Goal: Task Accomplishment & Management: Use online tool/utility

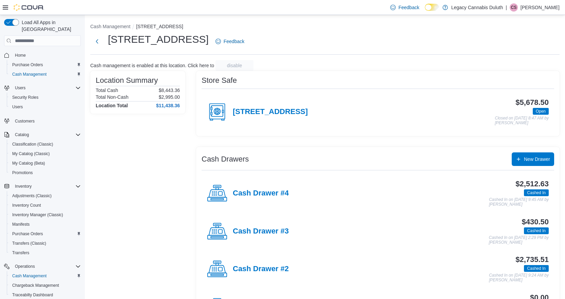
scroll to position [38, 0]
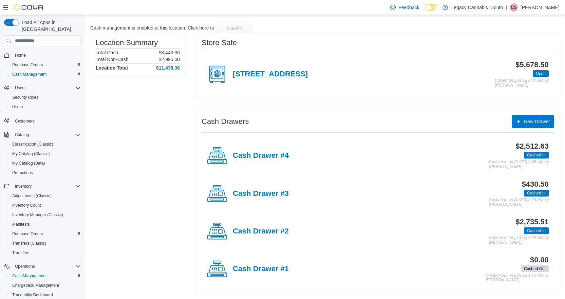
click at [374, 37] on div "Store Safe 1906 W Superior St. $5,678.50 Open Closed on October 10, 2025 8:47 A…" at bounding box center [377, 65] width 363 height 65
click at [139, 121] on div "Location Summary Total Cash $8,443.36 Total Non-Cash $2,995.00 Location Total $…" at bounding box center [137, 163] width 95 height 260
click at [283, 157] on h4 "Cash Drawer #4" at bounding box center [261, 155] width 56 height 9
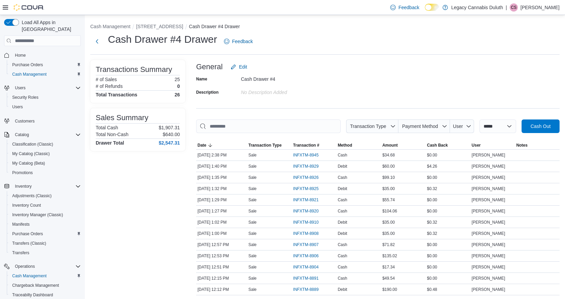
click at [383, 74] on div "Name Cash Drawer #4 Description No Description added" at bounding box center [377, 86] width 363 height 24
click at [421, 127] on span "Payment Method" at bounding box center [420, 125] width 36 height 5
click at [409, 153] on span "Debit" at bounding box center [419, 152] width 64 height 8
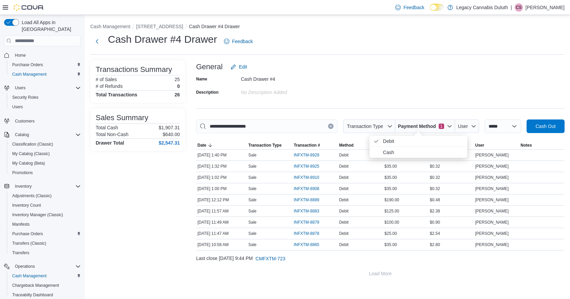
click at [422, 85] on div "Name Cash Drawer #4 Description No Description added" at bounding box center [380, 86] width 368 height 24
click at [415, 128] on span "Payment Method" at bounding box center [417, 126] width 38 height 7
click at [408, 150] on span "Cash" at bounding box center [423, 152] width 80 height 8
type input "**********"
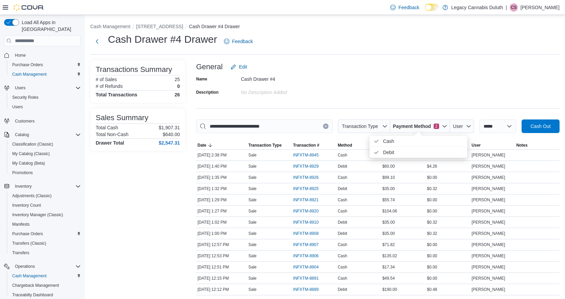
click at [409, 89] on div "Name Cash Drawer #4 Description No Description added" at bounding box center [377, 86] width 363 height 24
click at [310, 207] on span "INFXTM-8920" at bounding box center [309, 211] width 32 height 8
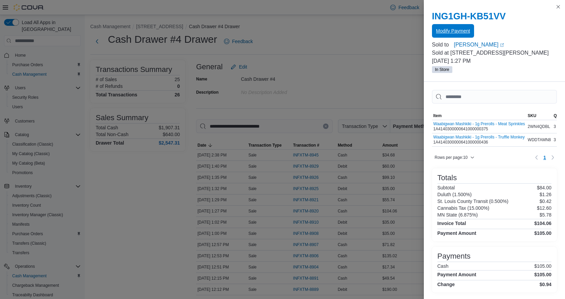
click at [461, 33] on span "Modify Payment" at bounding box center [453, 30] width 34 height 7
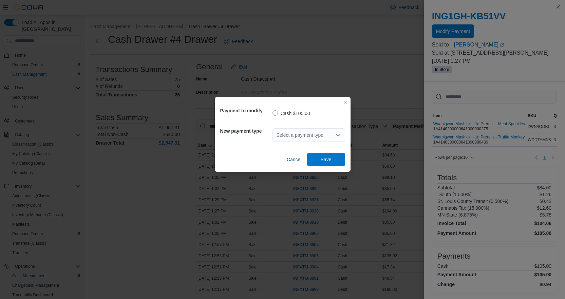
click at [301, 124] on div "New payment type Select a payment type" at bounding box center [282, 135] width 125 height 24
click at [303, 129] on div "Select a payment type" at bounding box center [308, 135] width 73 height 14
click at [301, 162] on button "Debit" at bounding box center [308, 166] width 73 height 10
click at [329, 160] on span "Save" at bounding box center [325, 159] width 11 height 7
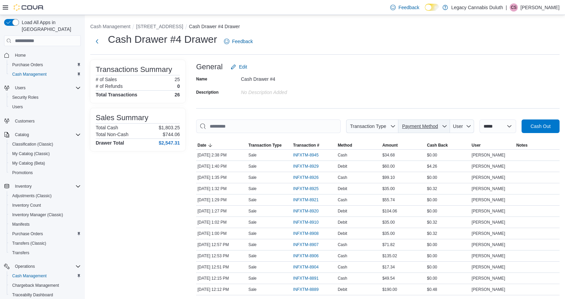
click at [427, 127] on span "Payment Method" at bounding box center [420, 125] width 36 height 5
click at [411, 152] on span "Debit" at bounding box center [427, 152] width 80 height 8
type input "**********"
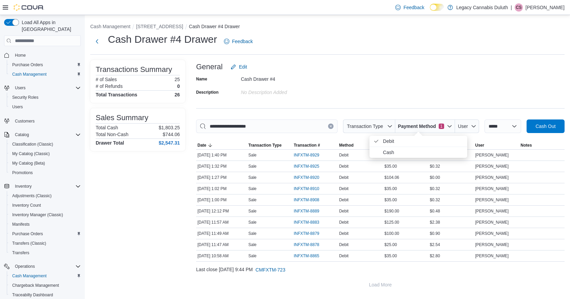
click at [408, 91] on div "Name Cash Drawer #4 Description No Description added" at bounding box center [380, 86] width 368 height 24
click at [526, 62] on div "General Edit" at bounding box center [380, 67] width 368 height 14
click at [540, 125] on span "Cash Out" at bounding box center [545, 125] width 20 height 7
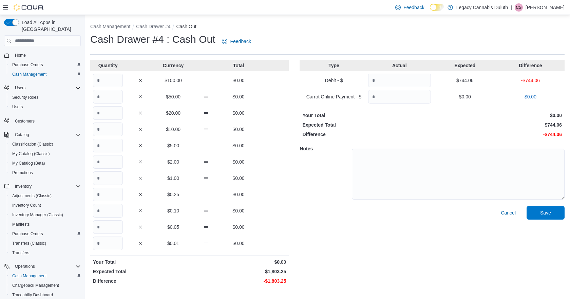
click at [384, 136] on p "Difference" at bounding box center [366, 134] width 128 height 7
click at [102, 76] on input "Quantity" at bounding box center [108, 81] width 30 height 14
type input "*"
type input "**"
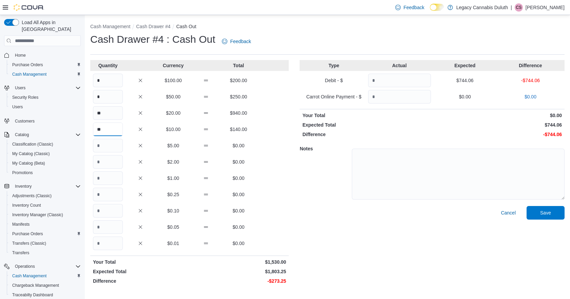
type input "**"
type input "***"
type input "**"
type input "***"
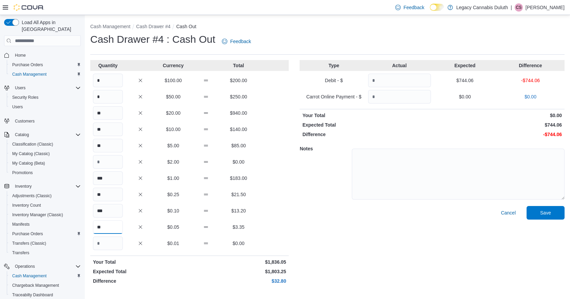
type input "**"
type input "*"
drag, startPoint x: 104, startPoint y: 245, endPoint x: 82, endPoint y: 242, distance: 21.5
click at [82, 242] on div "Load All Apps in New Hub Home Purchase Orders Cash Management Users Security Ro…" at bounding box center [285, 157] width 570 height 284
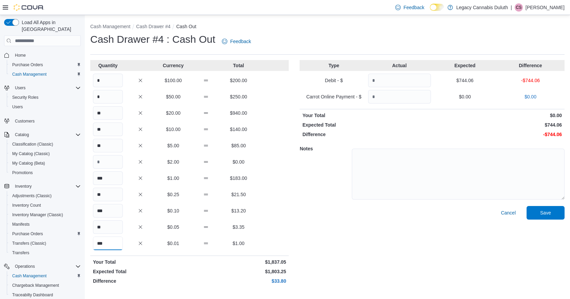
type input "***"
click at [403, 80] on input "Quantity" at bounding box center [399, 81] width 63 height 14
type input "***"
click at [407, 214] on div "Cancel Save" at bounding box center [431, 246] width 265 height 81
click at [547, 218] on span "Save" at bounding box center [545, 213] width 30 height 14
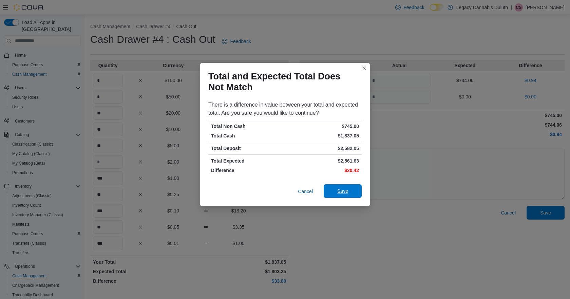
click at [354, 192] on span "Save" at bounding box center [343, 191] width 30 height 14
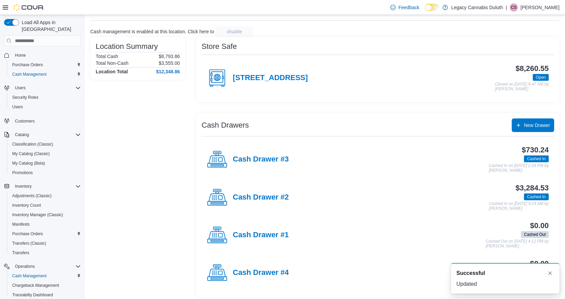
scroll to position [38, 0]
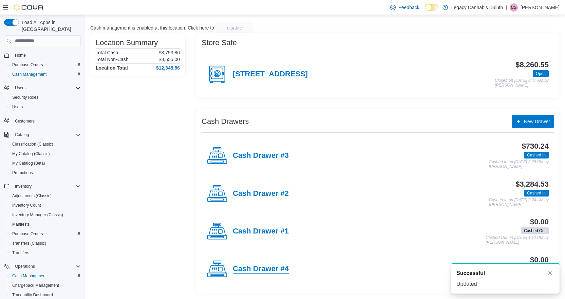
click at [265, 271] on h4 "Cash Drawer #4" at bounding box center [261, 269] width 56 height 9
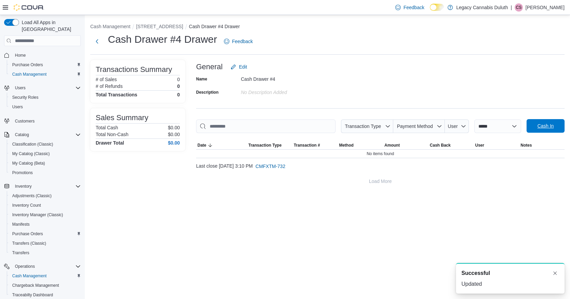
click at [546, 126] on span "Cash In" at bounding box center [545, 125] width 16 height 7
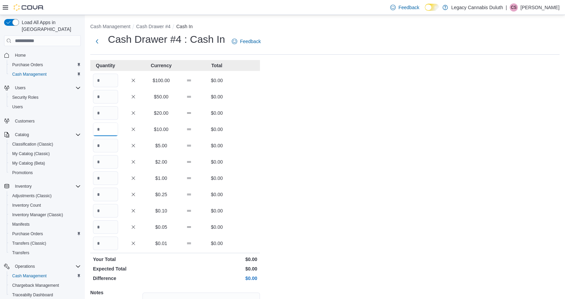
drag, startPoint x: 107, startPoint y: 126, endPoint x: 107, endPoint y: 130, distance: 3.7
click at [107, 128] on input "Quantity" at bounding box center [105, 129] width 25 height 14
type input "*"
type input "**"
type input "***"
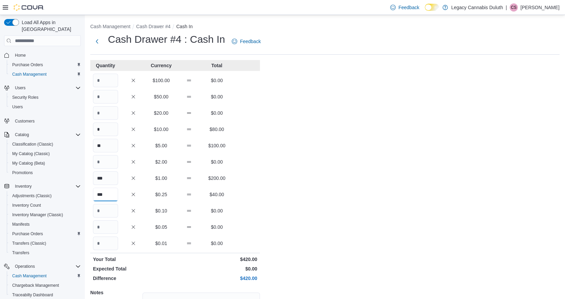
type input "***"
type input "**"
type input "***"
click at [350, 214] on div "Cash Management Cash Drawer #4 Cash In Cash Drawer #4 : Cash In Feedback Quanti…" at bounding box center [325, 192] width 480 height 354
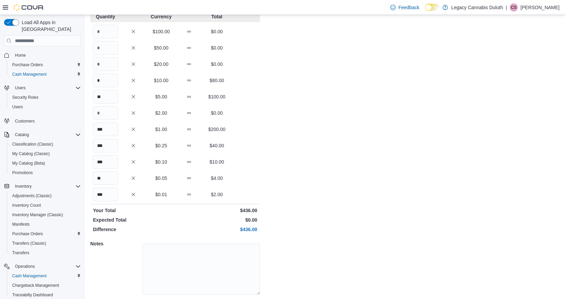
scroll to position [70, 0]
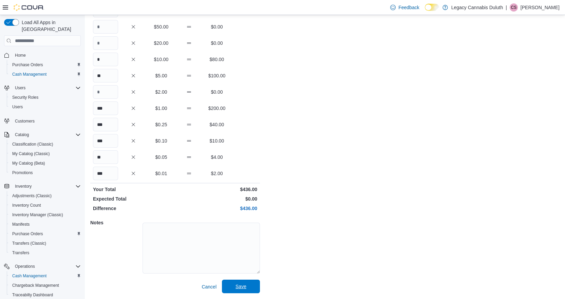
click at [245, 289] on span "Save" at bounding box center [240, 286] width 11 height 7
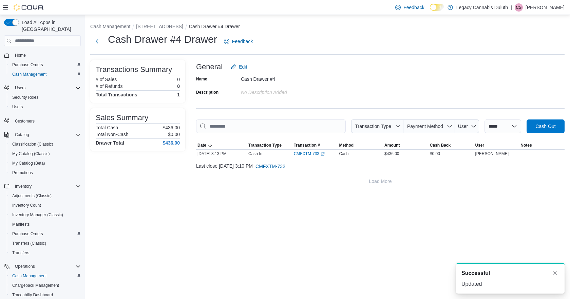
click at [353, 103] on div "**********" at bounding box center [380, 124] width 368 height 128
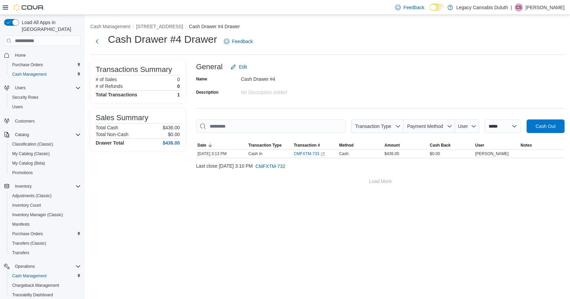
click at [387, 83] on div "Name Cash Drawer #4 Description No Description added" at bounding box center [380, 86] width 368 height 24
click at [158, 24] on button "[STREET_ADDRESS]" at bounding box center [159, 26] width 47 height 5
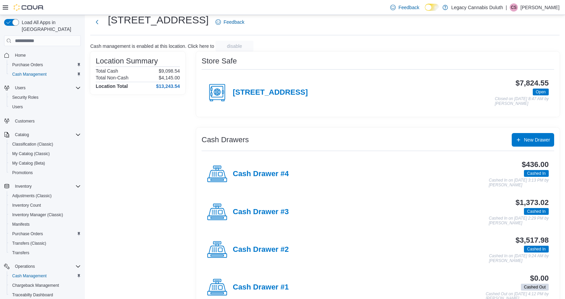
scroll to position [38, 0]
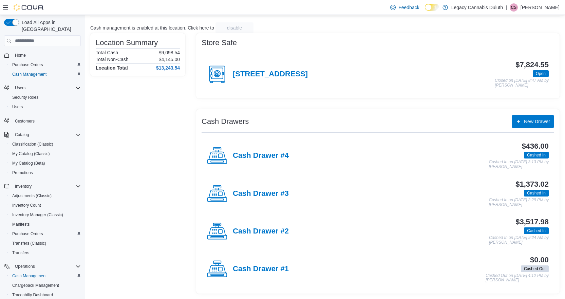
click at [389, 44] on div "Store Safe" at bounding box center [377, 43] width 352 height 8
click at [262, 231] on h4 "Cash Drawer #2" at bounding box center [261, 231] width 56 height 9
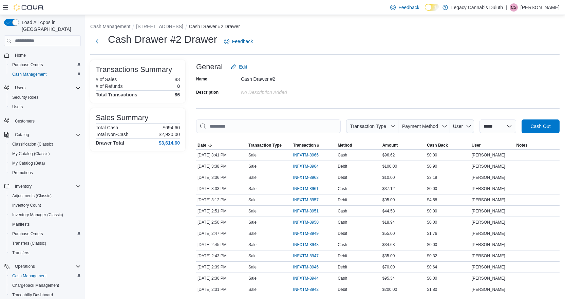
click at [364, 40] on div "Cash Drawer #2 Drawer Feedback" at bounding box center [324, 42] width 469 height 18
click at [163, 30] on li "[STREET_ADDRESS]" at bounding box center [162, 26] width 53 height 7
click at [161, 26] on button "[STREET_ADDRESS]" at bounding box center [159, 26] width 47 height 5
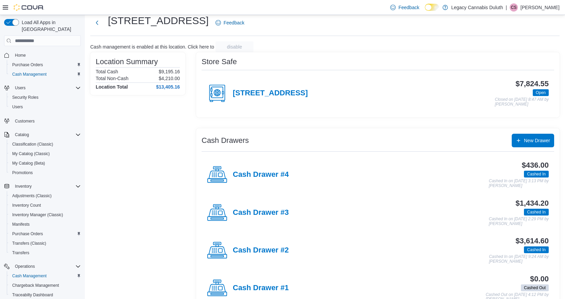
scroll to position [38, 0]
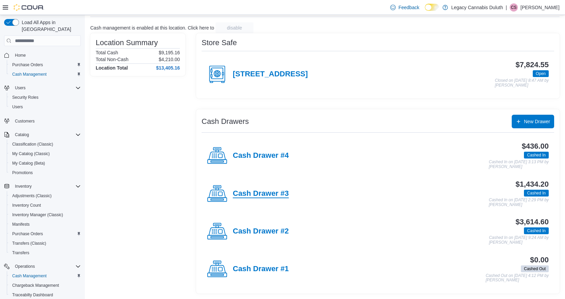
click at [281, 191] on h4 "Cash Drawer #3" at bounding box center [261, 193] width 56 height 9
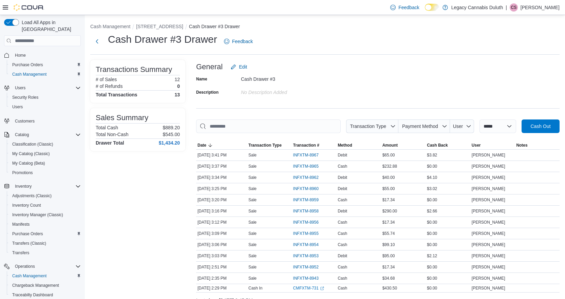
click at [301, 37] on div "Cash Drawer #3 Drawer Feedback" at bounding box center [324, 42] width 469 height 18
click at [162, 25] on button "[STREET_ADDRESS]" at bounding box center [159, 26] width 47 height 5
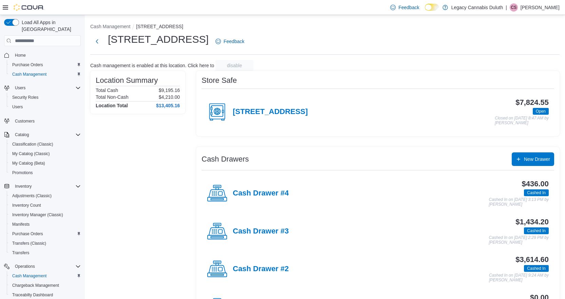
scroll to position [34, 0]
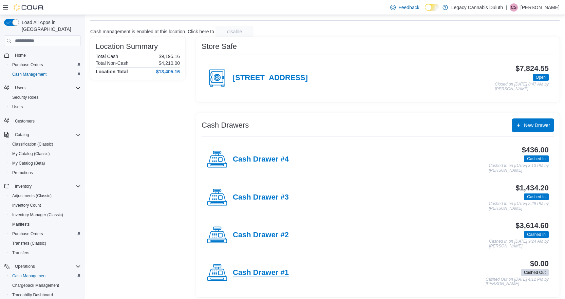
click at [273, 272] on h4 "Cash Drawer #1" at bounding box center [261, 272] width 56 height 9
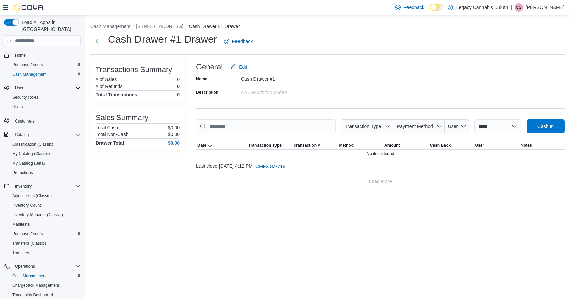
click at [339, 97] on div "Name Cash Drawer #1 Description No Description added" at bounding box center [380, 86] width 368 height 24
click at [392, 90] on div "Name Cash Drawer #1 Description No Description added" at bounding box center [380, 86] width 368 height 24
click at [544, 131] on span "Cash In" at bounding box center [545, 126] width 30 height 14
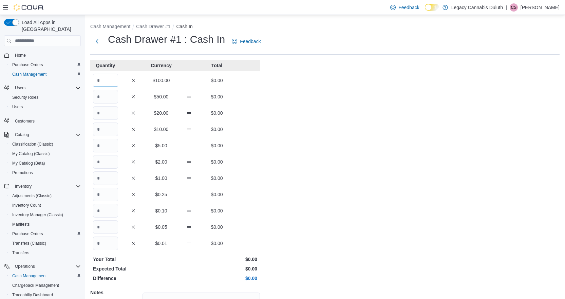
click at [108, 77] on input "Quantity" at bounding box center [105, 81] width 25 height 14
type input "*"
type input "**"
type input "***"
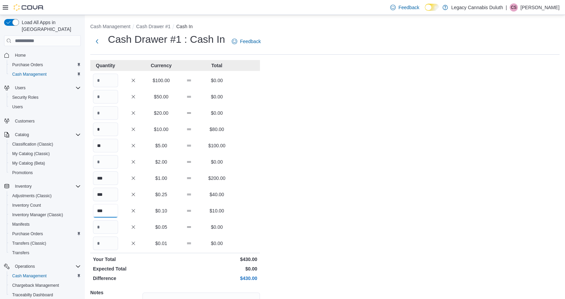
type input "***"
type input "**"
type input "***"
click at [421, 234] on div "Cash Management Cash Drawer #1 Cash In Cash Drawer #1 : Cash In Feedback Quanti…" at bounding box center [325, 192] width 480 height 354
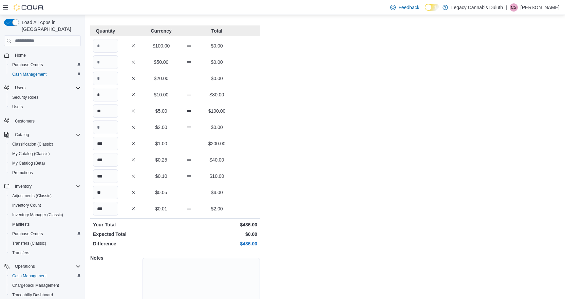
scroll to position [70, 0]
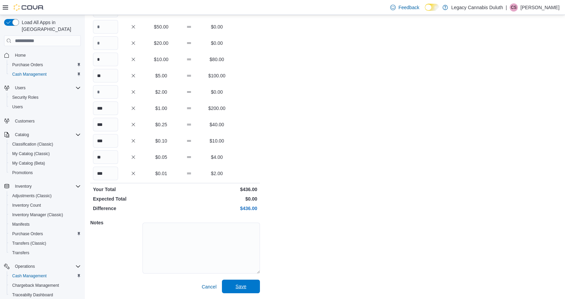
click at [248, 288] on span "Save" at bounding box center [241, 286] width 30 height 14
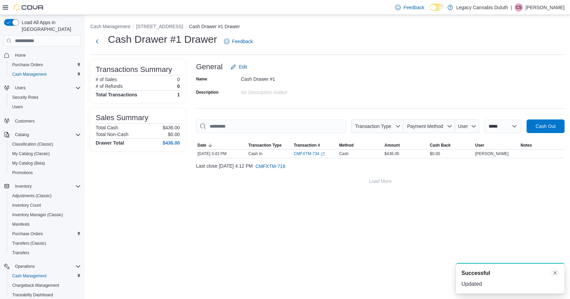
click at [557, 271] on button "Dismiss toast" at bounding box center [555, 273] width 8 height 8
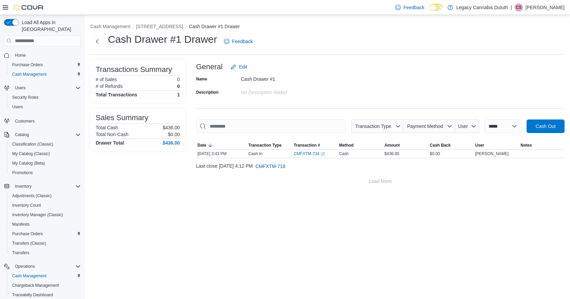
click at [541, 193] on div "**********" at bounding box center [327, 104] width 485 height 178
click at [509, 100] on div "**********" at bounding box center [380, 124] width 368 height 128
click at [502, 72] on div "General Edit" at bounding box center [380, 67] width 368 height 14
click at [417, 69] on div "General Edit" at bounding box center [380, 67] width 368 height 14
click at [149, 25] on button "[STREET_ADDRESS]" at bounding box center [159, 26] width 47 height 5
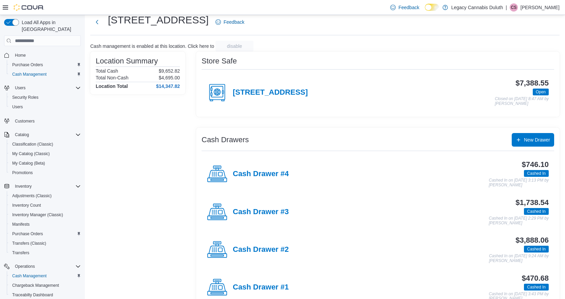
scroll to position [38, 0]
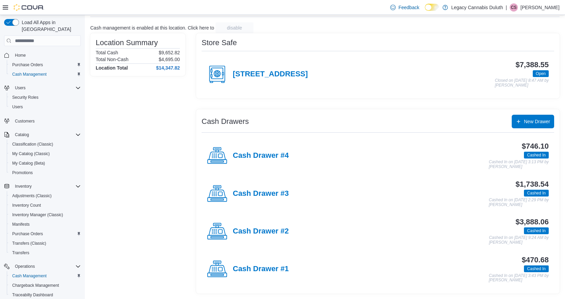
click at [383, 21] on div "Cash Management 1906 W Superior St. 1906 W Superior St. Feedback Cash managemen…" at bounding box center [325, 138] width 480 height 322
click at [278, 232] on h4 "Cash Drawer #2" at bounding box center [261, 231] width 56 height 9
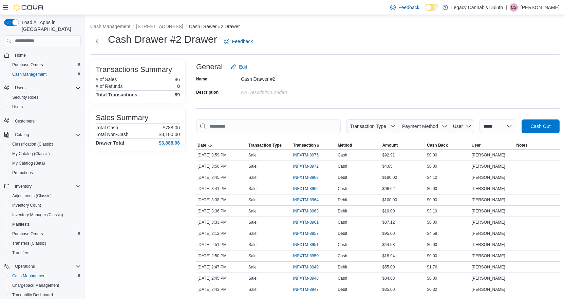
click at [445, 74] on div "Name Cash Drawer #2 Description No Description added" at bounding box center [377, 86] width 363 height 24
click at [478, 77] on div "Name Cash Drawer #2 Description No Description added" at bounding box center [377, 86] width 363 height 24
click at [421, 119] on span "Payment Method" at bounding box center [424, 126] width 46 height 14
click at [415, 152] on span "Debit" at bounding box center [427, 152] width 80 height 8
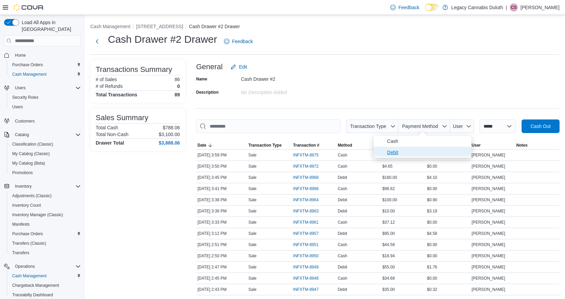
type input "**********"
click at [421, 65] on div "General Edit" at bounding box center [377, 67] width 363 height 14
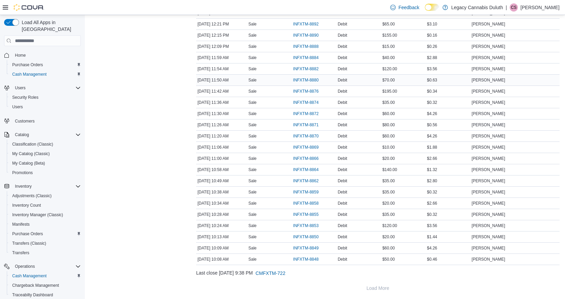
scroll to position [378, 0]
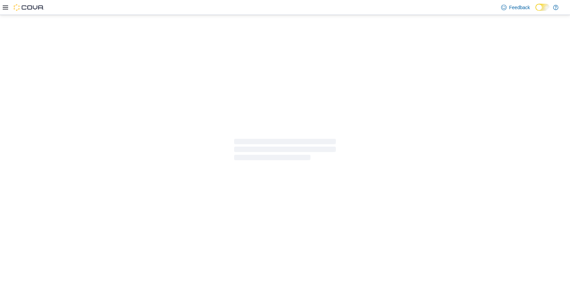
select select "**********"
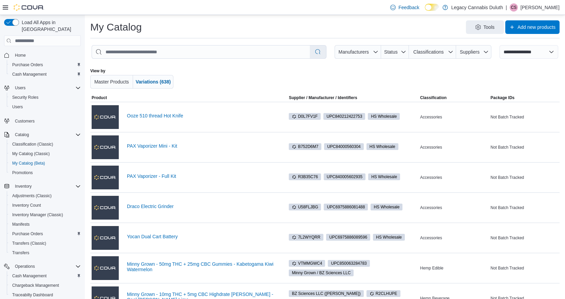
click at [313, 75] on div at bounding box center [325, 78] width 272 height 20
click at [271, 68] on div at bounding box center [325, 78] width 272 height 20
click at [541, 24] on span "Add new products" at bounding box center [536, 26] width 38 height 7
click at [535, 46] on span "Create new product" at bounding box center [527, 45] width 53 height 7
click at [167, 52] on input "search" at bounding box center [201, 51] width 218 height 13
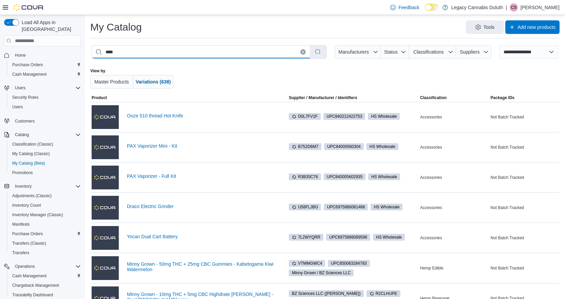
type input "*****"
select select "*********"
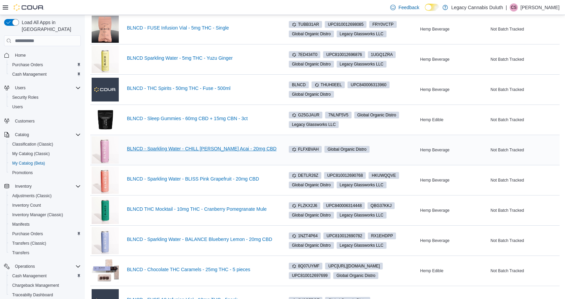
type input "*****"
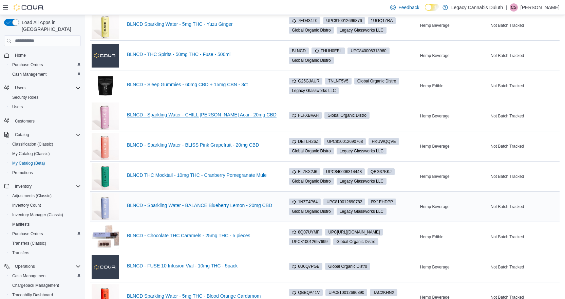
scroll to position [442, 0]
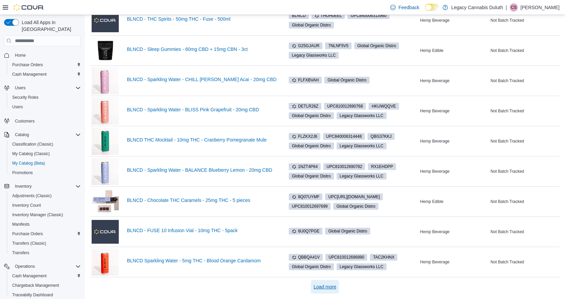
click at [336, 286] on span "Load more" at bounding box center [324, 286] width 23 height 7
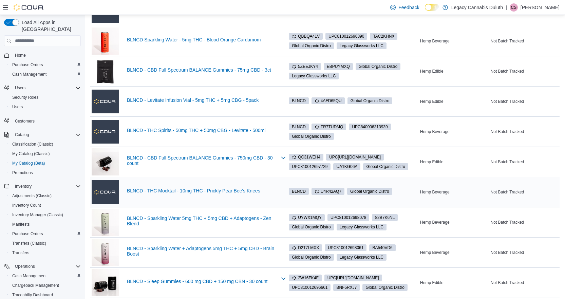
scroll to position [680, 0]
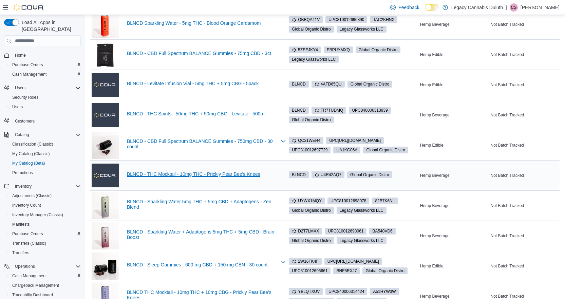
click at [247, 176] on link "BLNCD - THC Mocktail - 10mg THC - Prickly Pear Bee's Knees" at bounding box center [202, 173] width 150 height 5
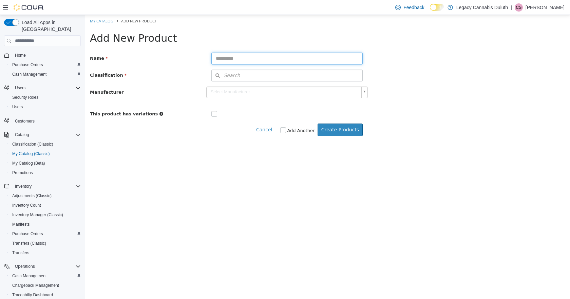
click at [273, 63] on input "text" at bounding box center [287, 59] width 152 height 12
click at [503, 129] on div "Cancel Add Another Create Products" at bounding box center [327, 129] width 485 height 13
click at [464, 75] on div "Classification Search Type 3 or more characters or browse Legacy Cannabis Non-C…" at bounding box center [327, 76] width 485 height 12
click at [233, 143] on html "Saving Bulk Changes... × My Catalog Add New Product Add New Product Name Classi…" at bounding box center [327, 79] width 485 height 128
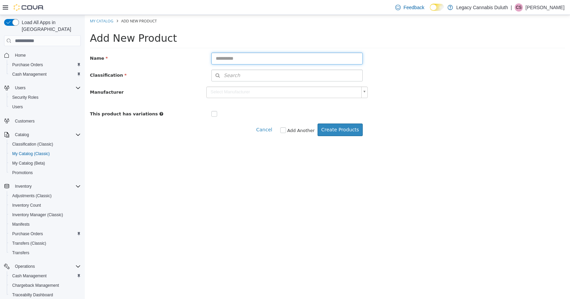
click at [239, 61] on input "text" at bounding box center [287, 59] width 152 height 12
type input "**********"
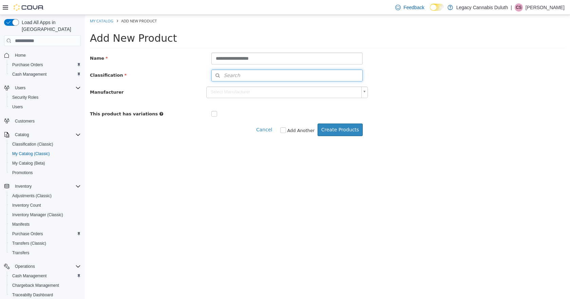
click at [251, 77] on button "Search" at bounding box center [287, 76] width 152 height 12
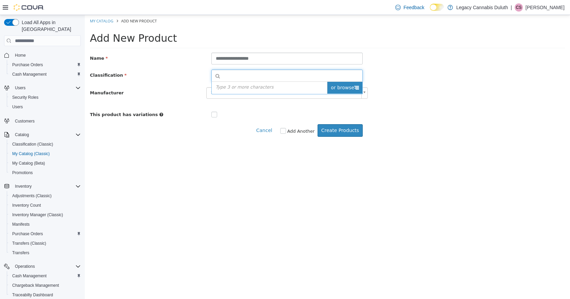
click at [345, 91] on span "or browse" at bounding box center [344, 88] width 35 height 12
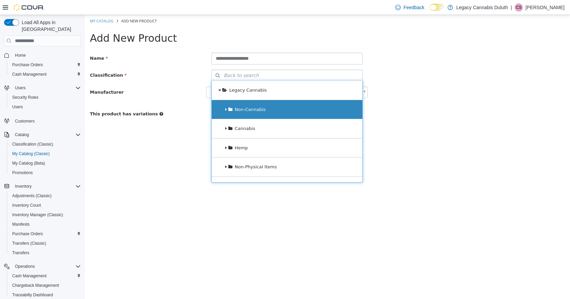
click at [263, 106] on div "Non-Cannabis" at bounding box center [287, 109] width 151 height 19
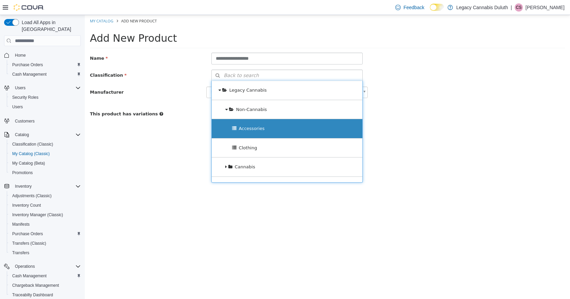
click at [258, 128] on span "Accessories" at bounding box center [252, 128] width 26 height 5
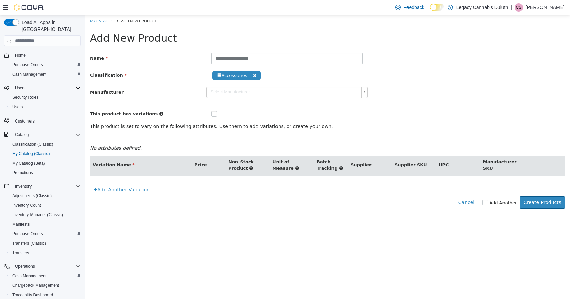
click at [398, 104] on div "**********" at bounding box center [327, 85] width 475 height 65
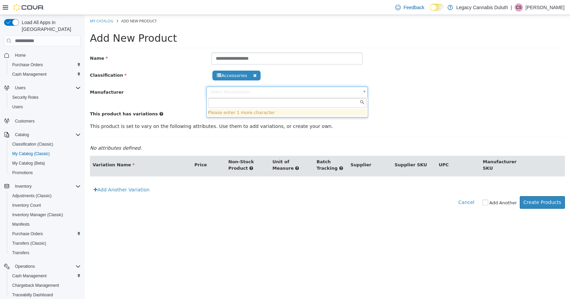
click at [283, 92] on body "**********" at bounding box center [327, 115] width 485 height 201
type input "****"
click at [412, 66] on body "**********" at bounding box center [327, 115] width 485 height 201
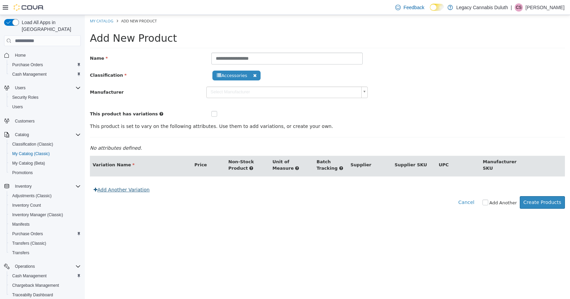
click at [140, 195] on link "Add Another Variation" at bounding box center [121, 189] width 63 height 13
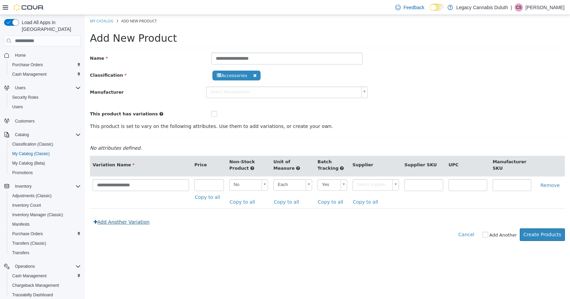
click at [131, 226] on link "Add Another Variation" at bounding box center [121, 222] width 63 height 13
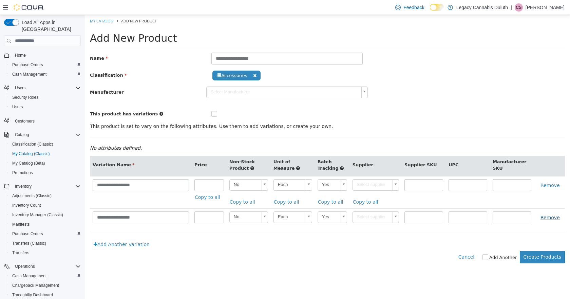
click at [547, 216] on link "Remove" at bounding box center [550, 217] width 27 height 13
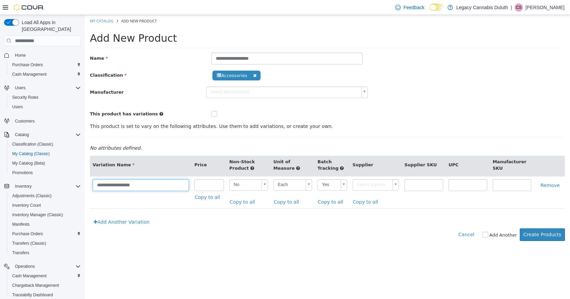
click at [163, 183] on input "**********" at bounding box center [141, 185] width 96 height 12
type input "**********"
type input "**"
click at [417, 134] on div "This product is set to vary on the following attributes. Use them to add variat…" at bounding box center [327, 139] width 485 height 33
click at [331, 182] on body "**********" at bounding box center [327, 131] width 485 height 233
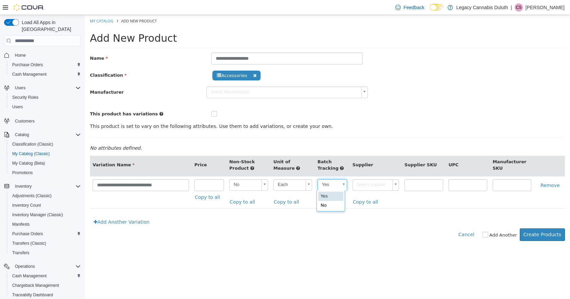
scroll to position [0, 2]
type input "**"
click at [381, 191] on td "Select supplier Copy to all" at bounding box center [376, 192] width 52 height 32
click at [380, 188] on body "**********" at bounding box center [327, 131] width 485 height 233
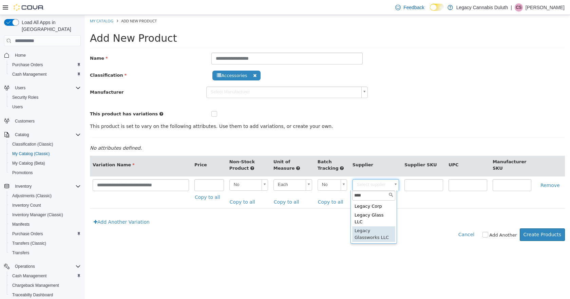
type input "****"
type input "******"
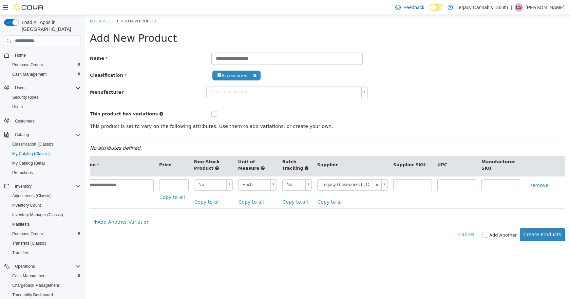
scroll to position [0, 0]
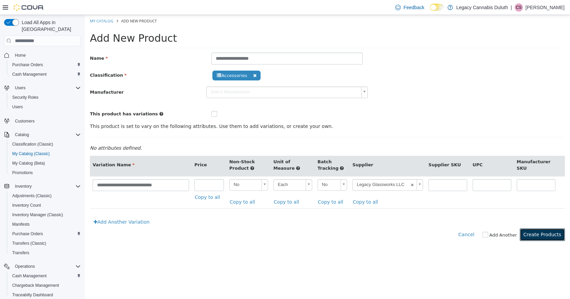
click at [550, 236] on button "Create Products" at bounding box center [542, 234] width 45 height 13
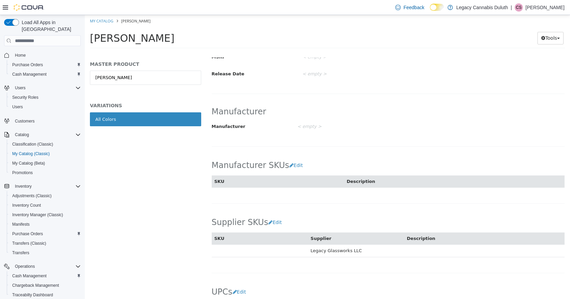
scroll to position [347, 0]
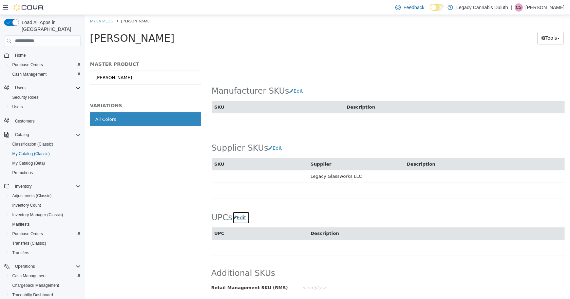
click at [238, 214] on button "Edit" at bounding box center [240, 217] width 17 height 13
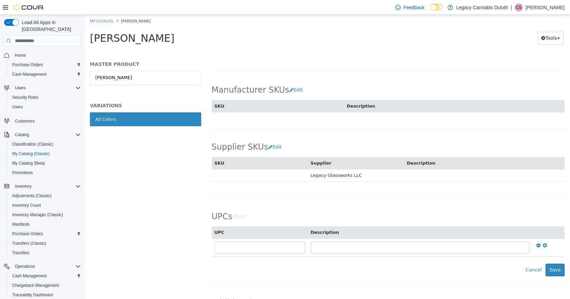
scroll to position [377, 0]
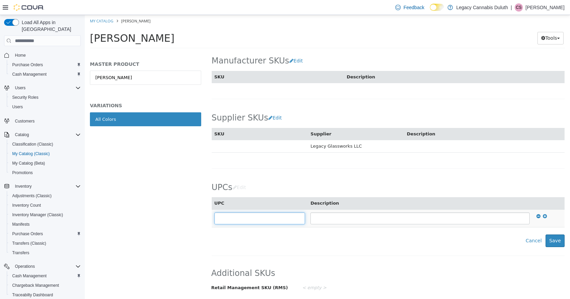
click at [249, 221] on input "text" at bounding box center [259, 218] width 91 height 12
type input "**********"
click at [543, 214] on icon at bounding box center [545, 216] width 4 height 5
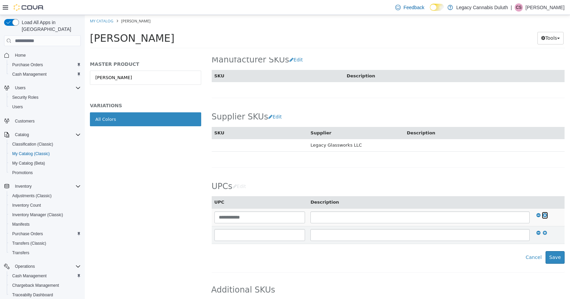
click at [543, 216] on icon at bounding box center [545, 215] width 4 height 5
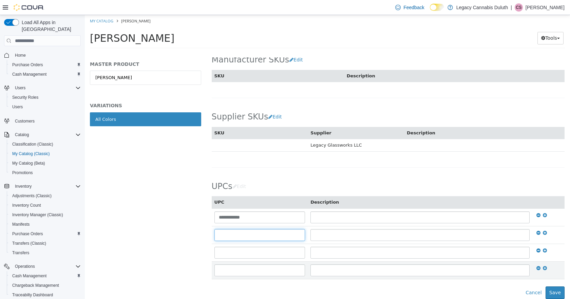
click at [249, 240] on input "text" at bounding box center [259, 235] width 91 height 12
type input "**********"
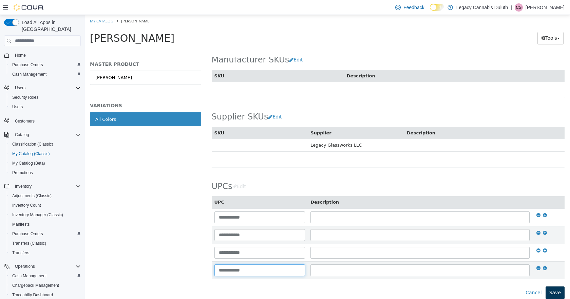
type input "**********"
click at [549, 289] on button "Save" at bounding box center [554, 292] width 19 height 13
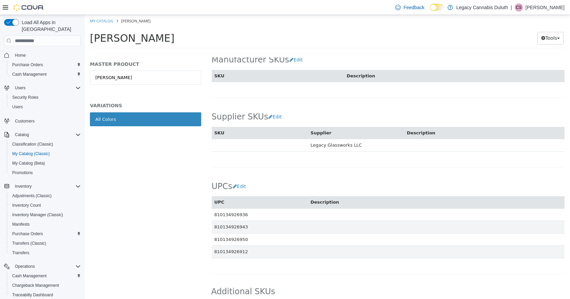
click at [412, 179] on div "UPCs Edit UPC Description 810134926936 810134926943 810134926950 810134926912 C…" at bounding box center [388, 215] width 353 height 85
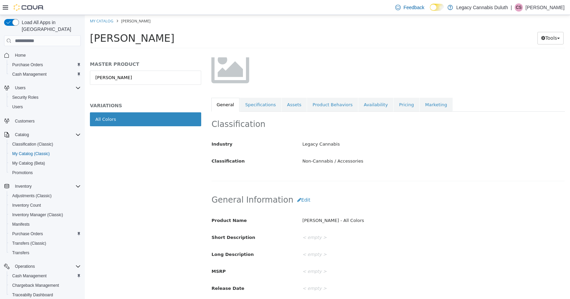
scroll to position [0, 0]
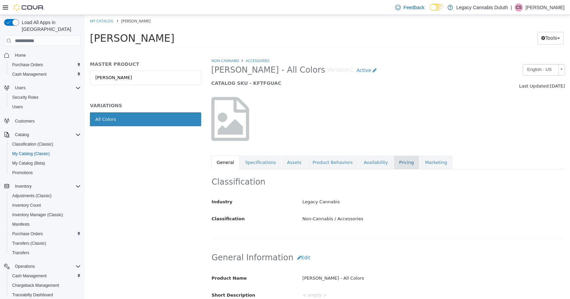
click at [395, 165] on link "Pricing" at bounding box center [406, 162] width 26 height 14
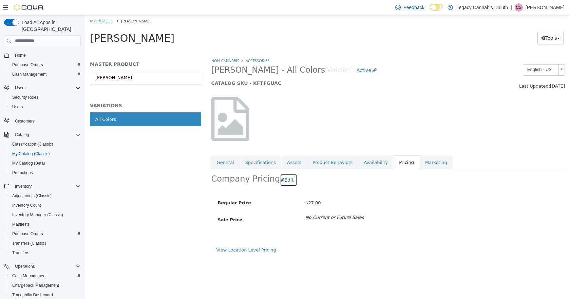
drag, startPoint x: 288, startPoint y: 176, endPoint x: 292, endPoint y: 177, distance: 4.3
click at [288, 176] on button "Edit" at bounding box center [288, 180] width 17 height 13
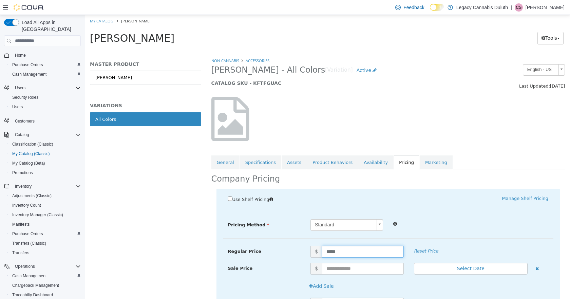
click at [339, 252] on input "*****" at bounding box center [363, 252] width 82 height 12
type input "*****"
click at [487, 159] on ul "General Specifications Assets Product Behaviors Availability Pricing Marketing" at bounding box center [388, 162] width 354 height 14
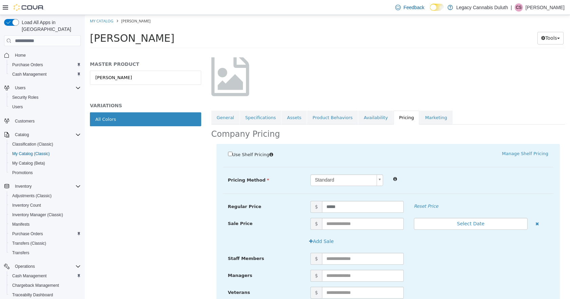
scroll to position [104, 0]
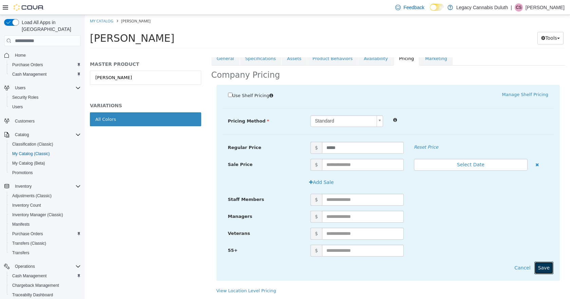
click at [545, 267] on button "Save" at bounding box center [543, 267] width 19 height 13
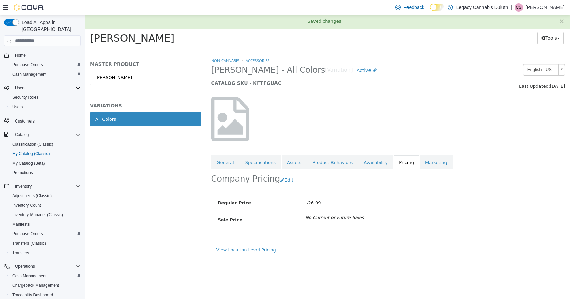
scroll to position [0, 0]
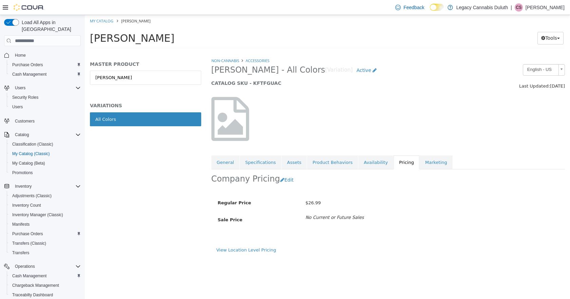
click at [421, 110] on div at bounding box center [388, 119] width 364 height 58
click at [376, 107] on div at bounding box center [388, 119] width 364 height 58
click at [102, 21] on link "My Catalog" at bounding box center [101, 20] width 23 height 5
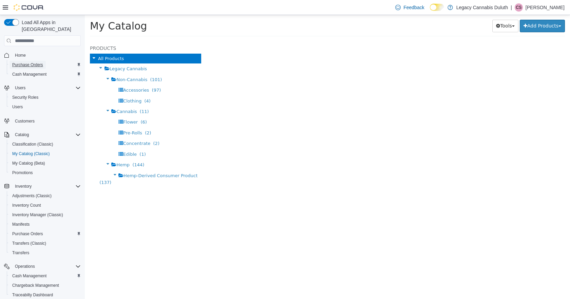
click at [32, 62] on span "Purchase Orders" at bounding box center [27, 64] width 31 height 5
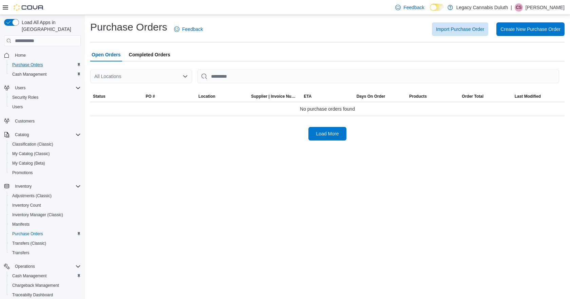
click at [267, 39] on div "Purchase Orders Feedback Import Purchase Order Create New Purchase Order" at bounding box center [327, 31] width 474 height 22
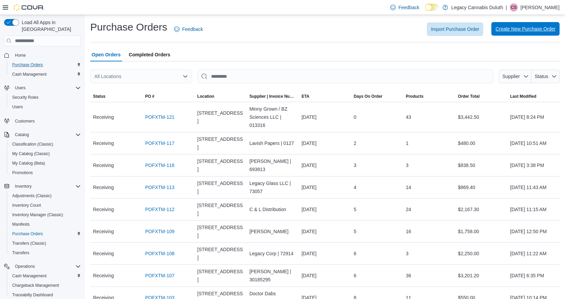
click at [531, 30] on span "Create New Purchase Order" at bounding box center [525, 28] width 60 height 7
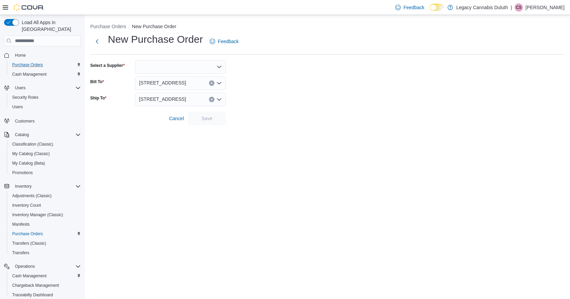
click at [146, 67] on div at bounding box center [180, 67] width 91 height 14
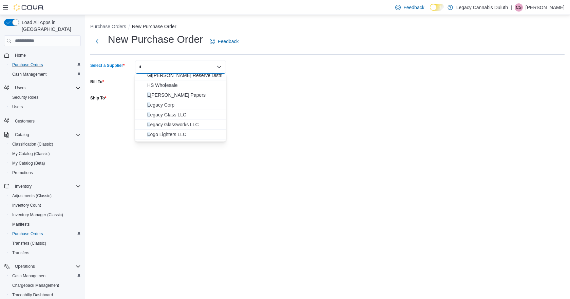
scroll to position [68, 0]
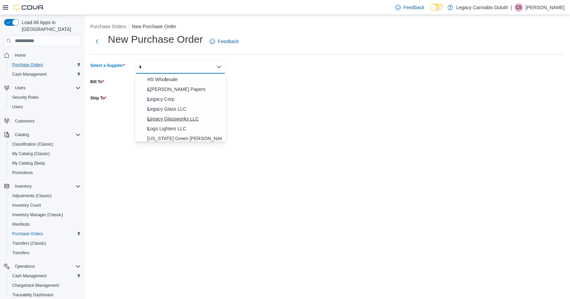
type input "*"
click at [182, 119] on span "L egacy Glassworks LLC" at bounding box center [184, 118] width 75 height 7
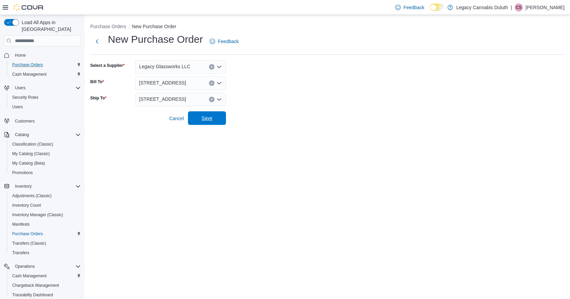
click at [212, 120] on span "Save" at bounding box center [206, 118] width 11 height 7
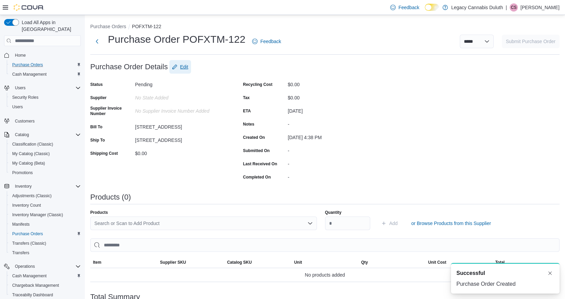
click at [180, 69] on span "Edit" at bounding box center [184, 66] width 8 height 7
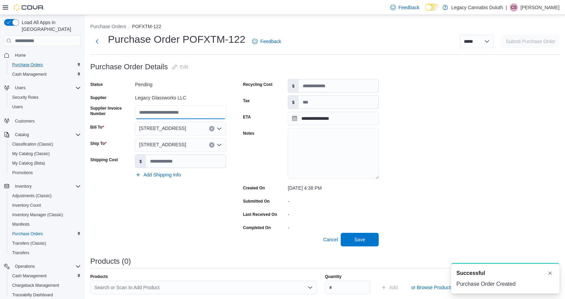
click at [179, 114] on input "Supplier Invoice Number" at bounding box center [180, 112] width 91 height 14
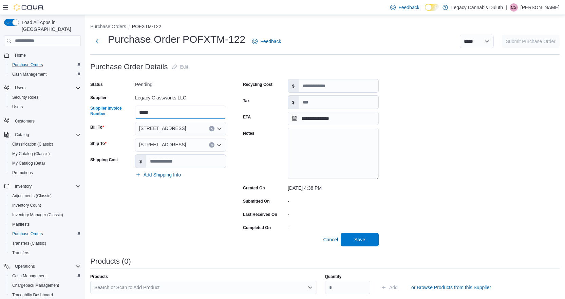
type input "*****"
click at [202, 206] on div "Status Pending Supplier Legacy Glassworks LLC Supplier Invoice Number ***** Bil…" at bounding box center [158, 156] width 136 height 154
click at [366, 238] on span "Save" at bounding box center [360, 239] width 30 height 14
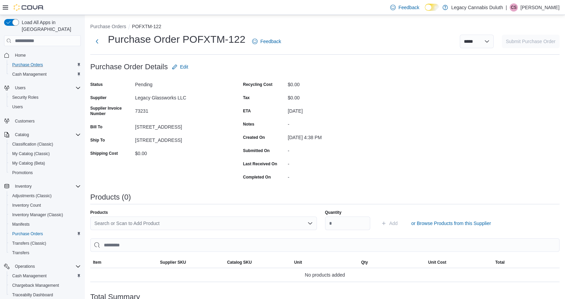
click at [433, 62] on div "Purchase Order: POFXTM-122 Feedback Purchase Order Details Edit Status Pending …" at bounding box center [324, 216] width 469 height 313
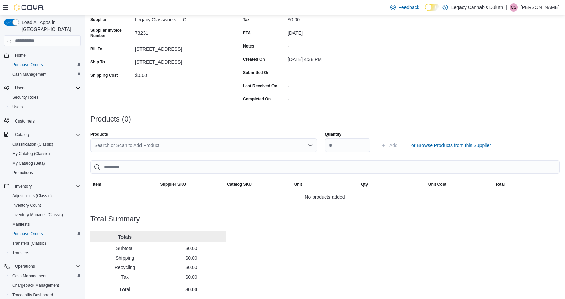
scroll to position [80, 0]
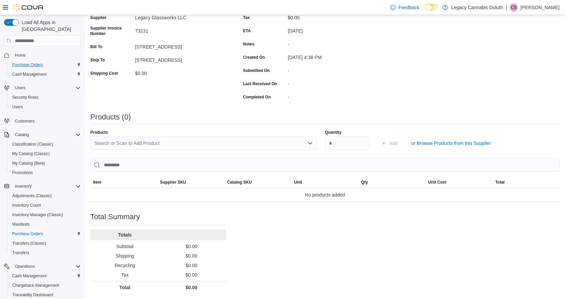
click at [277, 142] on div "Search or Scan to Add Product" at bounding box center [203, 143] width 227 height 14
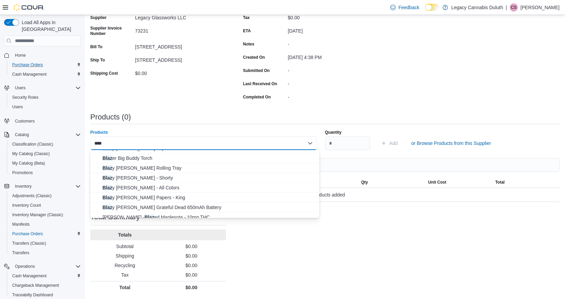
scroll to position [60, 0]
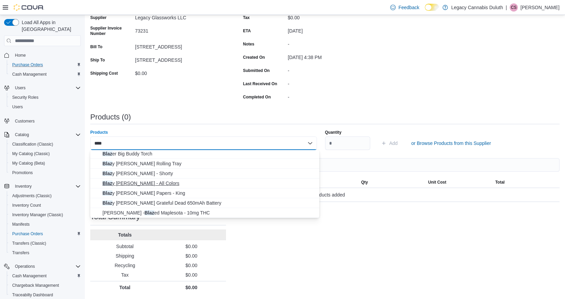
type input "****"
click at [192, 183] on span "Blaz y Susan Grinder - All Colors" at bounding box center [208, 183] width 213 height 7
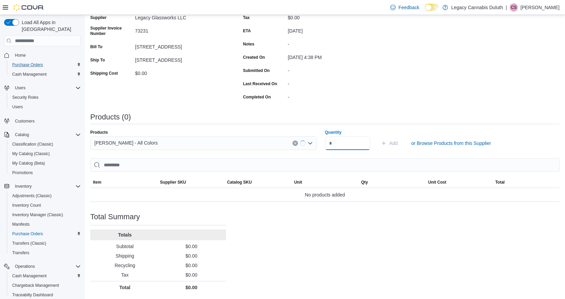
click at [346, 143] on input "Quantity" at bounding box center [347, 143] width 45 height 14
type input "**"
click at [396, 139] on span "Add" at bounding box center [389, 143] width 17 height 14
click at [415, 102] on div "Purchase Order: POFXTM-122 Feedback Purchase Order Details Edit Status Pending …" at bounding box center [324, 136] width 469 height 313
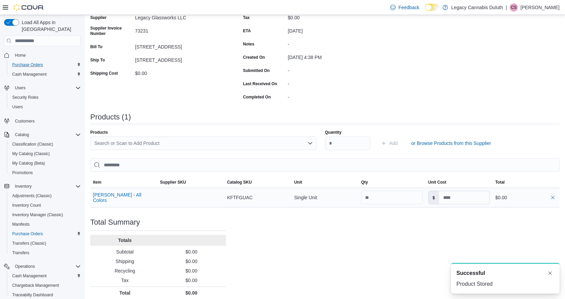
scroll to position [85, 0]
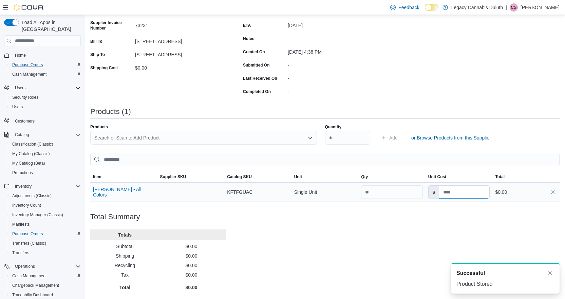
click at [466, 192] on input at bounding box center [464, 192] width 51 height 13
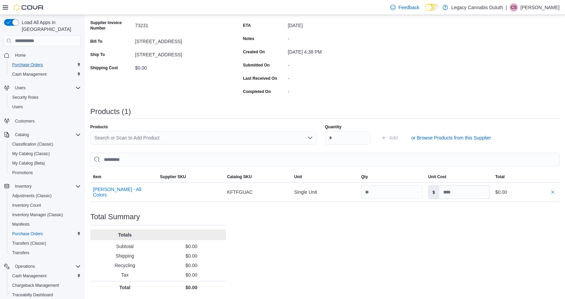
click at [366, 237] on div "Purchase Order: POFXTM-122 Feedback Purchase Order Details Edit Status Pending …" at bounding box center [324, 134] width 469 height 319
click at [461, 192] on input at bounding box center [464, 192] width 51 height 13
paste input "*******"
type input "*******"
click at [406, 232] on div "Purchase Order: POFXTM-122 Feedback Purchase Order Details Edit Status Pending …" at bounding box center [324, 134] width 469 height 319
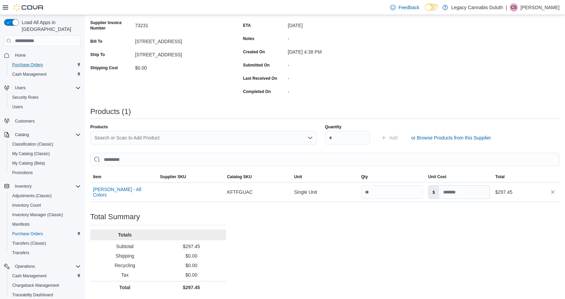
click at [368, 215] on div "Purchase Order: POFXTM-122 Feedback Purchase Order Details Edit Status Pending …" at bounding box center [324, 134] width 469 height 319
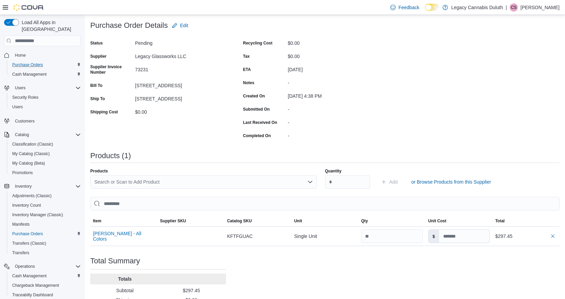
scroll to position [0, 0]
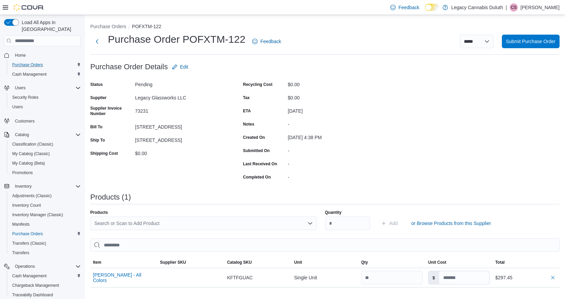
click at [452, 132] on div "Purchase Order: POFXTM-122 Feedback Purchase Order Details Edit Status Pending …" at bounding box center [324, 219] width 469 height 319
click at [542, 43] on span "Submit Purchase Order" at bounding box center [531, 41] width 50 height 7
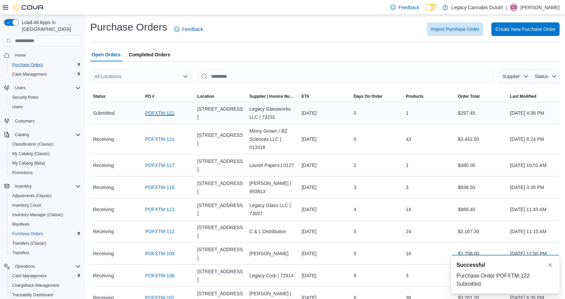
click at [152, 110] on link "POFXTM-122" at bounding box center [159, 113] width 29 height 8
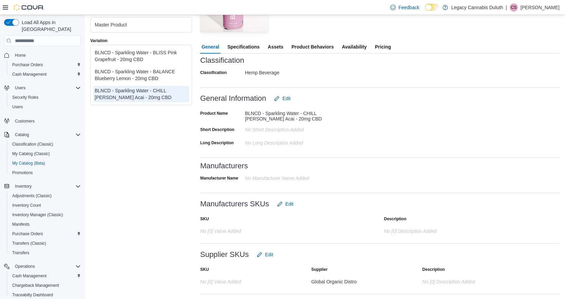
scroll to position [170, 0]
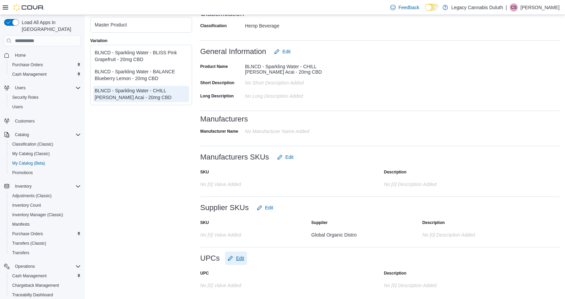
click at [242, 256] on span "Edit" at bounding box center [240, 258] width 8 height 7
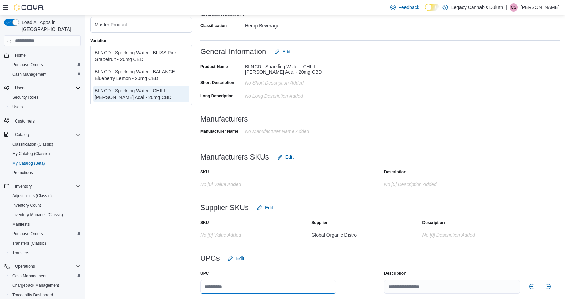
click at [266, 284] on input "text" at bounding box center [268, 287] width 136 height 14
type input "**********"
click at [354, 261] on div "UPCs Edit" at bounding box center [379, 258] width 359 height 14
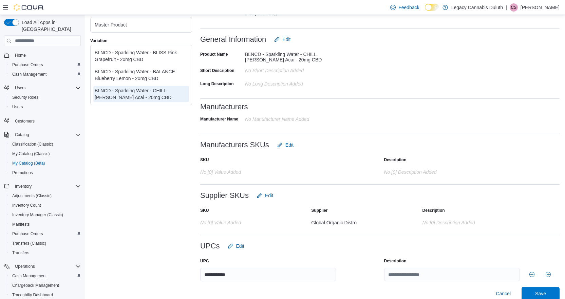
scroll to position [189, 0]
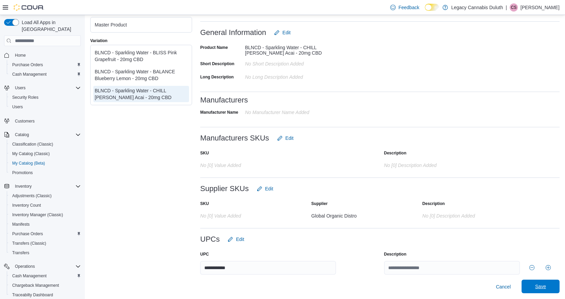
click at [535, 291] on span "Save" at bounding box center [540, 286] width 30 height 14
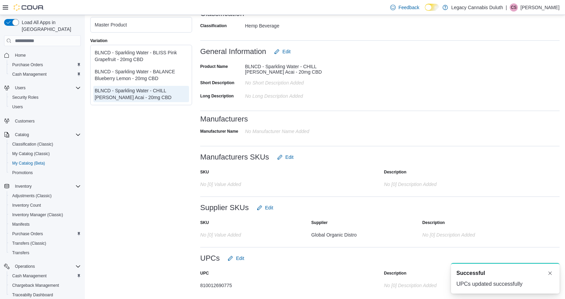
scroll to position [0, 0]
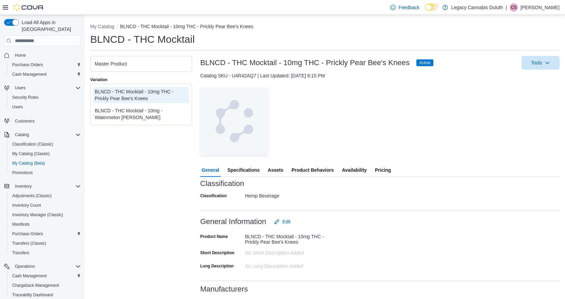
scroll to position [170, 0]
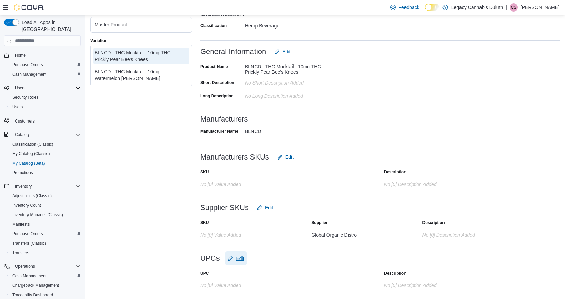
click at [243, 255] on span "Edit" at bounding box center [240, 258] width 8 height 7
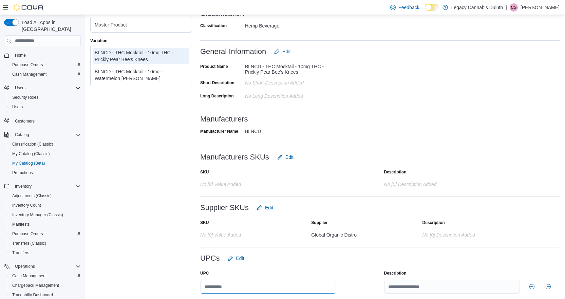
click at [247, 286] on input "text" at bounding box center [268, 287] width 136 height 14
type input "**********"
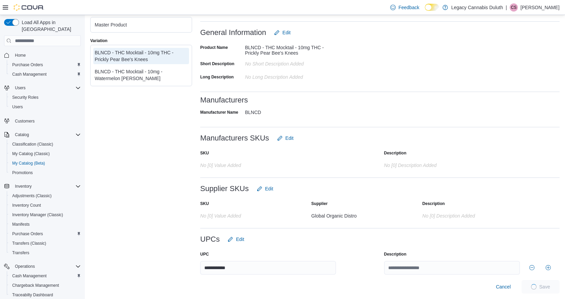
click at [180, 162] on div "Master Product Variation BLNCD - THC Mocktail - 10mg THC - Prickly Pear Bee's K…" at bounding box center [141, 80] width 102 height 426
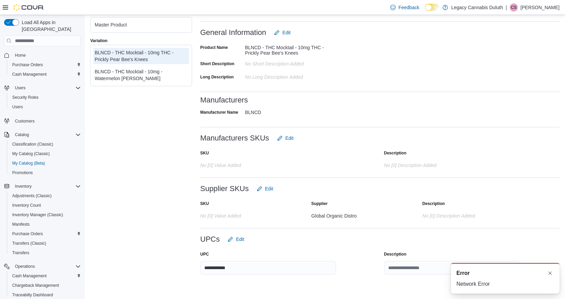
scroll to position [0, 0]
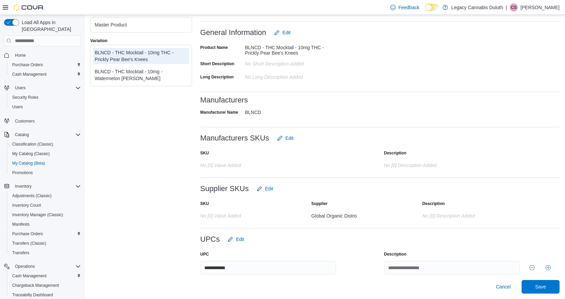
click at [525, 179] on div "**********" at bounding box center [379, 142] width 359 height 303
click at [546, 290] on span "Save" at bounding box center [540, 286] width 11 height 7
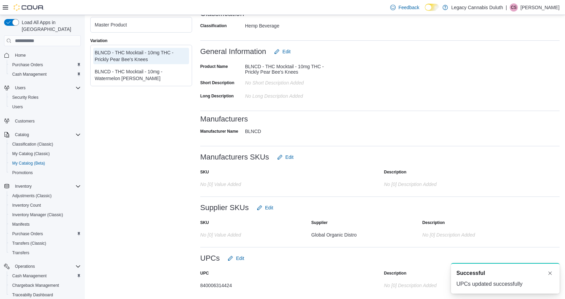
click at [473, 151] on div "Manufacturers SKUs Edit" at bounding box center [379, 157] width 359 height 14
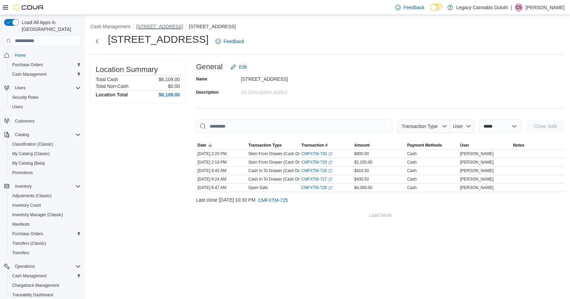
click at [159, 25] on button "[STREET_ADDRESS]" at bounding box center [159, 26] width 47 height 5
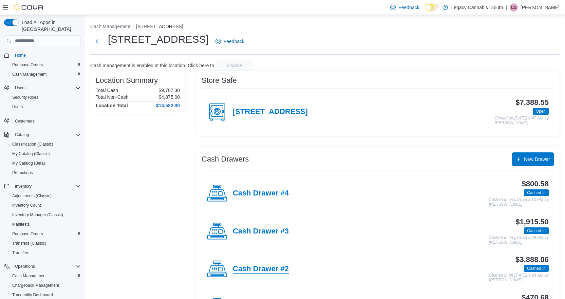
click at [276, 271] on h4 "Cash Drawer #2" at bounding box center [261, 269] width 56 height 9
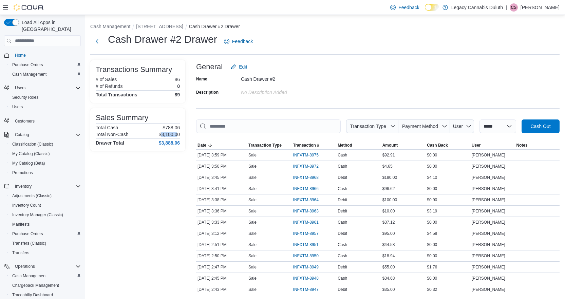
drag, startPoint x: 160, startPoint y: 137, endPoint x: 178, endPoint y: 136, distance: 18.0
click at [178, 136] on p "$3,100.00" at bounding box center [169, 134] width 21 height 5
click at [438, 91] on div "Name Cash Drawer #2 Description No Description added" at bounding box center [377, 86] width 363 height 24
click at [432, 120] on span "Payment Method" at bounding box center [424, 126] width 46 height 14
click at [420, 153] on span "Debit" at bounding box center [427, 152] width 80 height 8
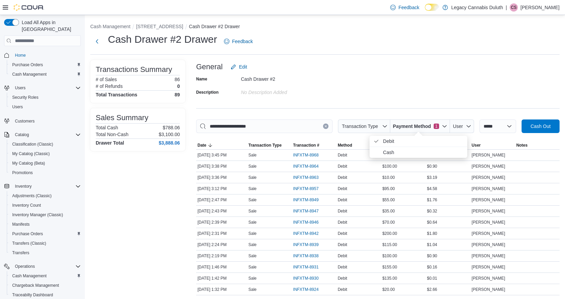
click at [437, 83] on div "Name Cash Drawer #2 Description No Description added" at bounding box center [377, 86] width 363 height 24
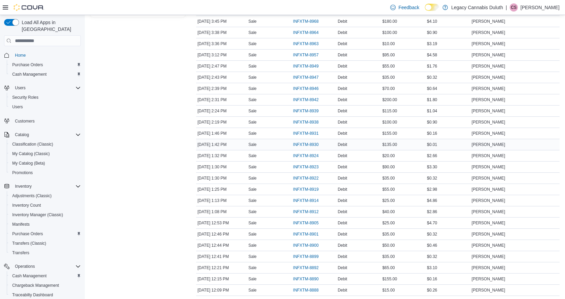
scroll to position [34, 0]
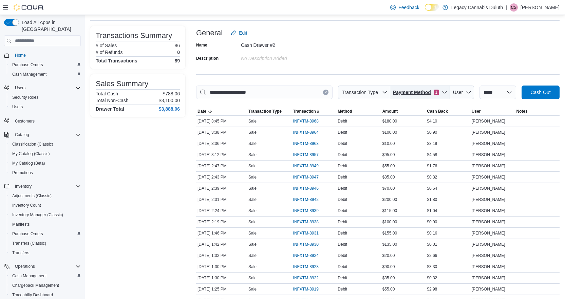
click at [424, 90] on span "Payment Method" at bounding box center [412, 92] width 38 height 7
click at [399, 119] on span "Cash" at bounding box center [415, 118] width 64 height 8
type input "**********"
drag, startPoint x: 382, startPoint y: 215, endPoint x: 400, endPoint y: 214, distance: 18.1
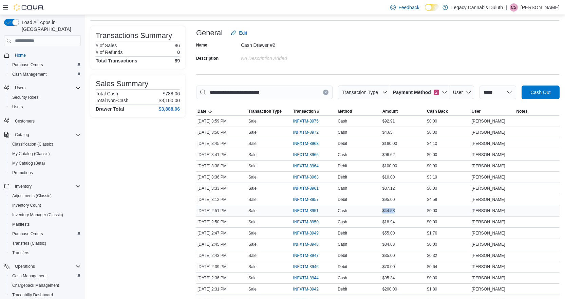
click at [400, 214] on tr "Date [DATE] 2:51 PM Transaction Type Sale Transaction # INFXTM-8951 Method Cash…" at bounding box center [377, 210] width 363 height 11
click at [311, 208] on span "INFXTM-8951" at bounding box center [305, 210] width 25 height 5
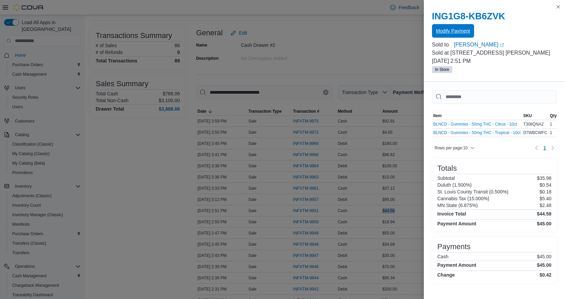
click at [460, 32] on span "Modify Payment" at bounding box center [453, 30] width 34 height 7
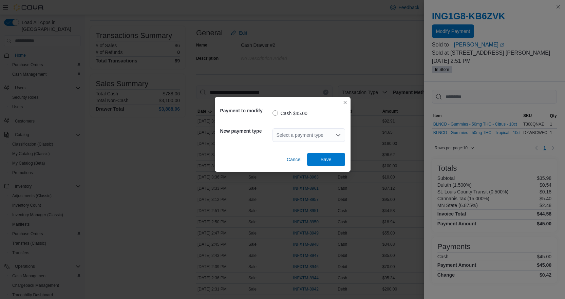
click at [330, 135] on div "Select a payment type" at bounding box center [308, 135] width 73 height 14
click at [300, 164] on span "Debit" at bounding box center [313, 166] width 56 height 7
click at [333, 159] on span "Save" at bounding box center [326, 159] width 30 height 14
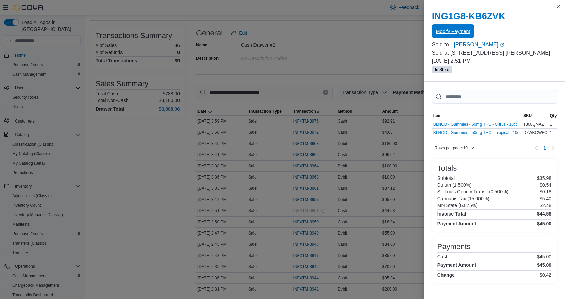
scroll to position [0, 0]
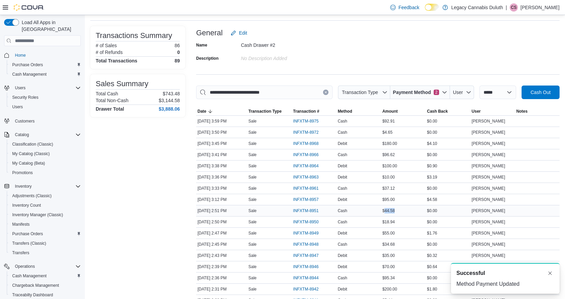
drag, startPoint x: 387, startPoint y: 209, endPoint x: 401, endPoint y: 210, distance: 14.3
click at [401, 210] on div "$44.58" at bounding box center [403, 211] width 45 height 8
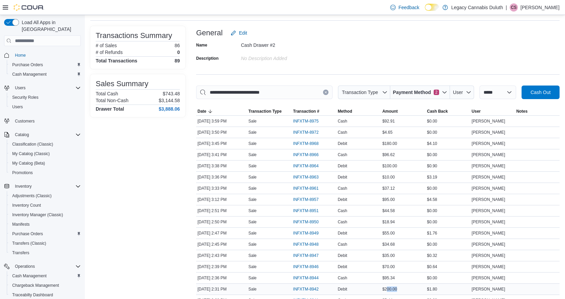
drag, startPoint x: 389, startPoint y: 291, endPoint x: 403, endPoint y: 290, distance: 13.6
click at [403, 290] on div "$200.00" at bounding box center [403, 289] width 45 height 8
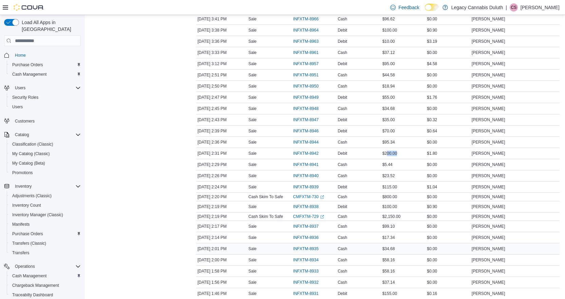
scroll to position [203, 0]
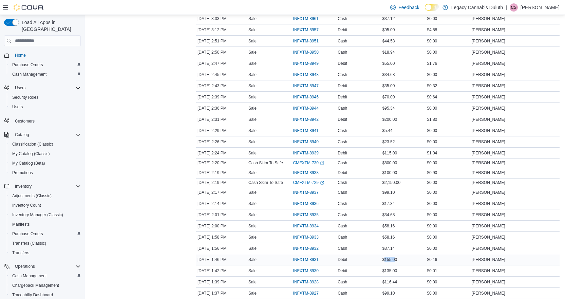
drag, startPoint x: 386, startPoint y: 259, endPoint x: 398, endPoint y: 260, distance: 12.2
click at [397, 260] on span "$155.00" at bounding box center [389, 259] width 15 height 5
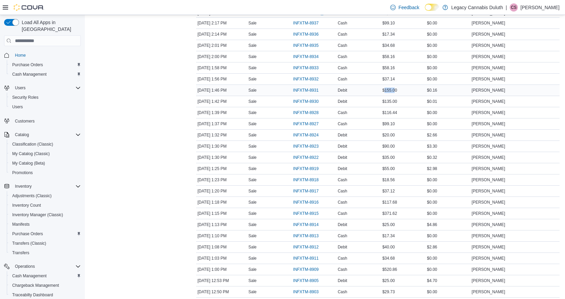
scroll to position [373, 0]
drag, startPoint x: 388, startPoint y: 280, endPoint x: 403, endPoint y: 279, distance: 14.6
click at [403, 279] on div "$25.00" at bounding box center [403, 280] width 45 height 8
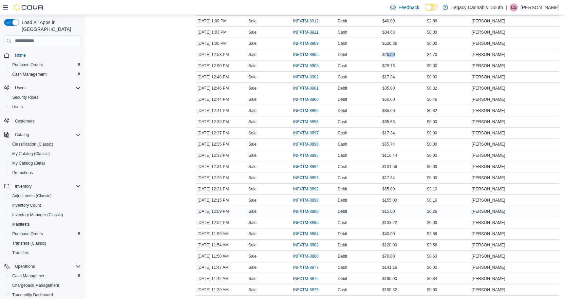
scroll to position [610, 0]
click at [388, 76] on span "$35.00" at bounding box center [388, 76] width 13 height 5
drag, startPoint x: 387, startPoint y: 234, endPoint x: 400, endPoint y: 234, distance: 12.9
click at [400, 234] on div "$120.00" at bounding box center [403, 233] width 45 height 8
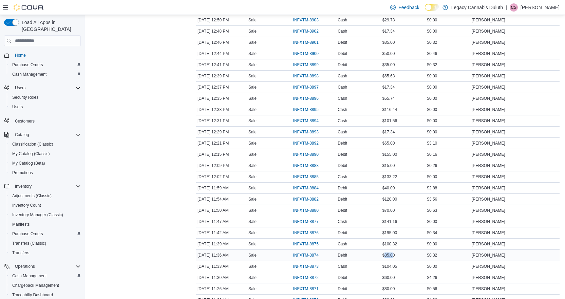
drag, startPoint x: 387, startPoint y: 256, endPoint x: 395, endPoint y: 255, distance: 8.2
click at [395, 255] on span "$35.00" at bounding box center [388, 254] width 13 height 5
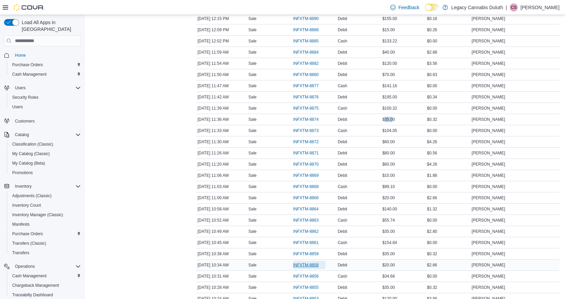
click at [312, 263] on span "INFXTM-8858" at bounding box center [305, 264] width 25 height 5
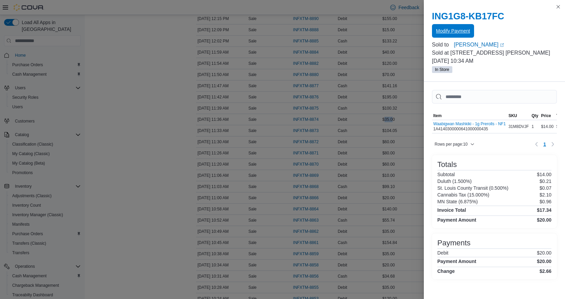
click at [468, 29] on span "Modify Payment" at bounding box center [453, 30] width 34 height 7
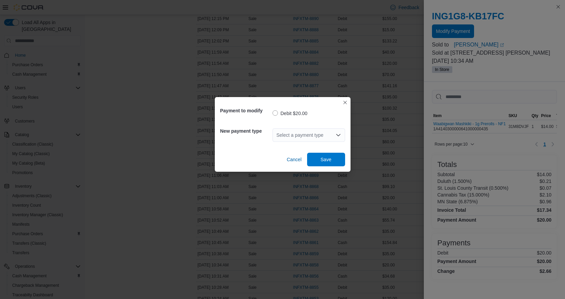
click at [280, 112] on label "Debit $20.00" at bounding box center [289, 113] width 35 height 8
click at [291, 135] on div "Select a payment type" at bounding box center [308, 135] width 73 height 14
click at [291, 156] on span "Cash" at bounding box center [313, 156] width 56 height 7
click at [326, 159] on span "Save" at bounding box center [325, 159] width 11 height 7
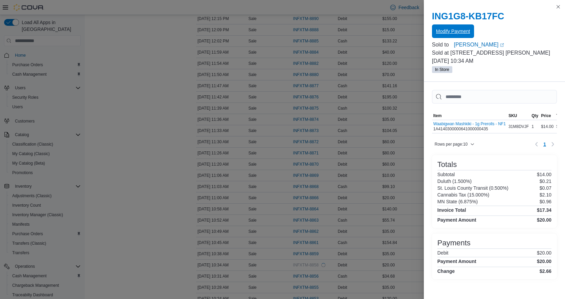
scroll to position [0, 0]
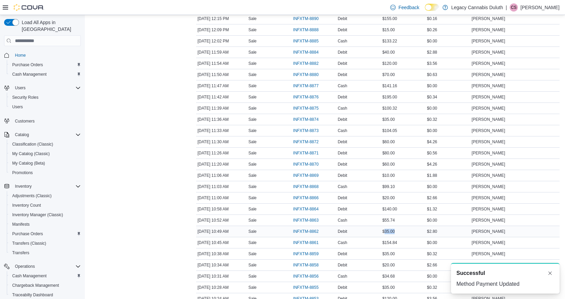
drag, startPoint x: 386, startPoint y: 230, endPoint x: 399, endPoint y: 230, distance: 13.2
click at [399, 230] on div "$35.00" at bounding box center [403, 231] width 45 height 8
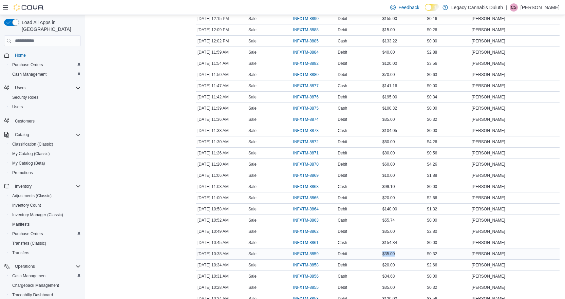
drag, startPoint x: 385, startPoint y: 253, endPoint x: 398, endPoint y: 256, distance: 13.6
click at [398, 256] on div "$35.00" at bounding box center [403, 254] width 45 height 8
drag, startPoint x: 392, startPoint y: 288, endPoint x: 398, endPoint y: 267, distance: 22.7
click at [400, 287] on div "$35.00" at bounding box center [403, 287] width 45 height 8
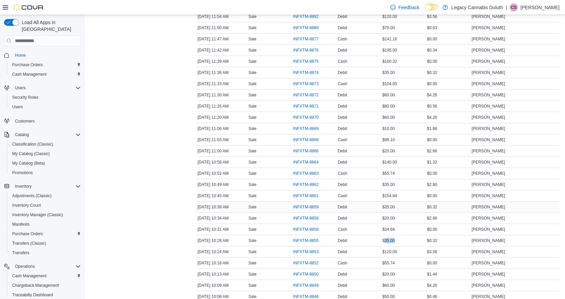
scroll to position [848, 0]
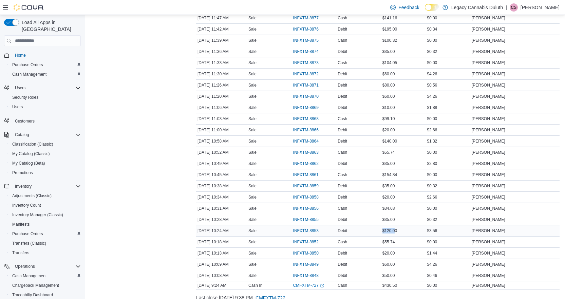
drag, startPoint x: 383, startPoint y: 229, endPoint x: 396, endPoint y: 230, distance: 12.9
click at [396, 230] on div "$120.00" at bounding box center [403, 231] width 45 height 8
drag, startPoint x: 390, startPoint y: 251, endPoint x: 398, endPoint y: 251, distance: 8.5
click at [398, 251] on div "$20.00" at bounding box center [403, 253] width 45 height 8
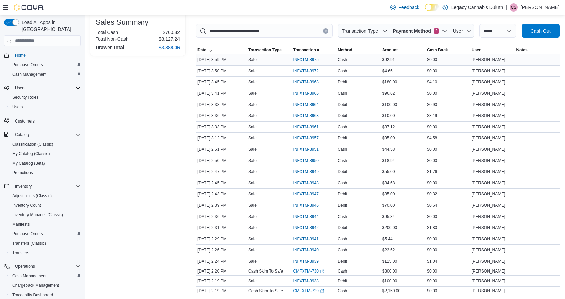
scroll to position [0, 0]
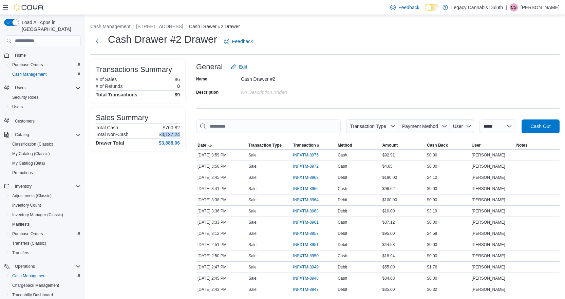
drag, startPoint x: 160, startPoint y: 135, endPoint x: 184, endPoint y: 132, distance: 24.3
click at [184, 132] on div "Sales Summary Total Cash $760.82 Total Non-Cash $3,127.24 Drawer Total $3,888.06" at bounding box center [137, 129] width 95 height 43
click at [439, 65] on div "General Edit" at bounding box center [377, 67] width 363 height 14
click at [465, 65] on div "General Edit" at bounding box center [377, 67] width 363 height 14
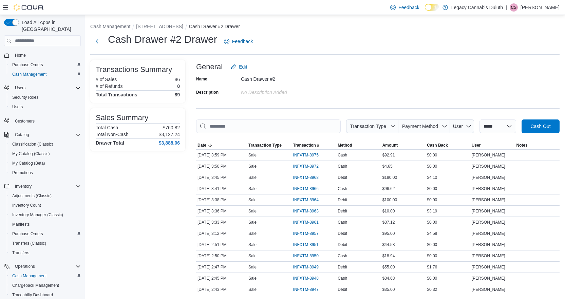
click at [532, 94] on div "Name Cash Drawer #2 Description No Description added" at bounding box center [377, 86] width 363 height 24
click at [546, 127] on span "Cash Out" at bounding box center [540, 125] width 20 height 7
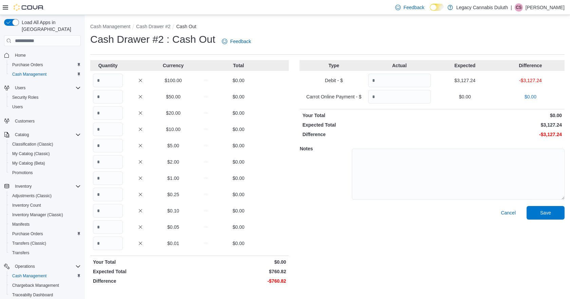
click at [359, 129] on div "Type Actual Expected Difference Debit - $ $3,127.24 -$3,127.24 Carrot Online Pa…" at bounding box center [431, 173] width 265 height 227
click at [393, 82] on input "Quantity" at bounding box center [399, 81] width 63 height 14
type input "****"
click at [367, 52] on div "Cash Drawer #2 : Cash Out Feedback" at bounding box center [327, 44] width 474 height 22
click at [114, 80] on input "Quantity" at bounding box center [108, 81] width 30 height 14
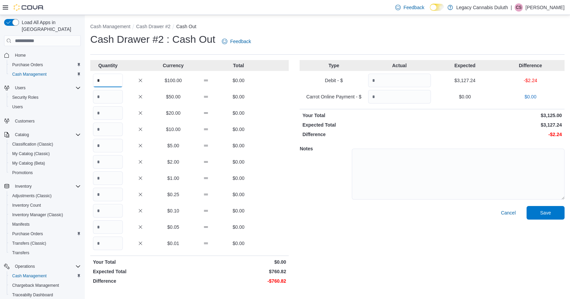
type input "*"
type input "**"
type input "*"
type input "**"
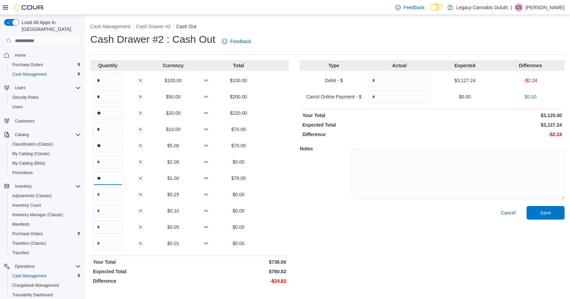
type input "**"
type input "*"
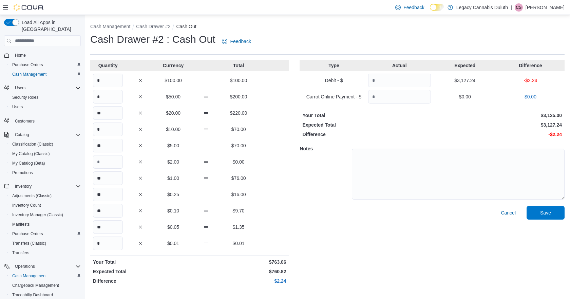
click at [305, 151] on h5 "Notes" at bounding box center [324, 149] width 51 height 14
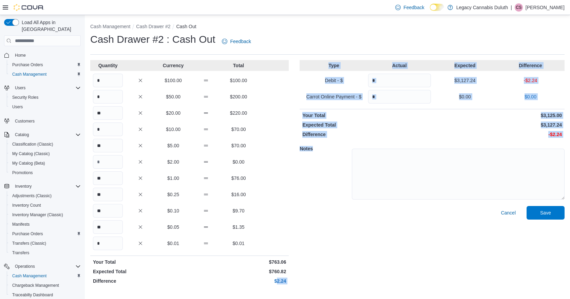
drag, startPoint x: 277, startPoint y: 281, endPoint x: 362, endPoint y: 251, distance: 89.8
click at [363, 279] on div "Quantity Currency Total * $100.00 $100.00 * $50.00 $200.00 ** $20.00 $220.00 * …" at bounding box center [327, 173] width 474 height 227
click at [537, 76] on div "Debit - $ **** $3,127.24 -$2.24" at bounding box center [431, 81] width 265 height 14
click at [531, 85] on div "Debit - $ **** $3,127.24 -$2.24" at bounding box center [431, 81] width 265 height 14
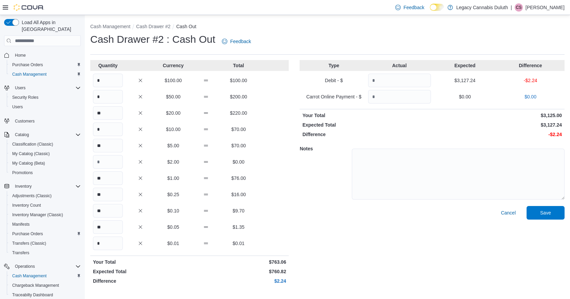
click at [515, 85] on div "Debit - $ **** $3,127.24 -$2.24" at bounding box center [431, 81] width 265 height 14
click at [549, 212] on span "Save" at bounding box center [545, 212] width 11 height 7
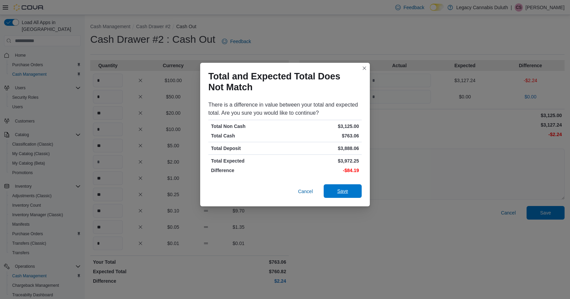
click at [338, 190] on span "Save" at bounding box center [342, 191] width 11 height 7
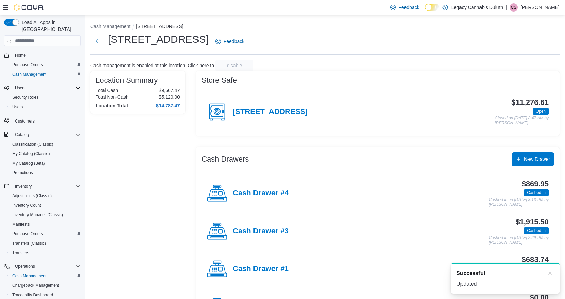
click at [376, 37] on div "1906 W Superior St. Feedback" at bounding box center [324, 42] width 469 height 18
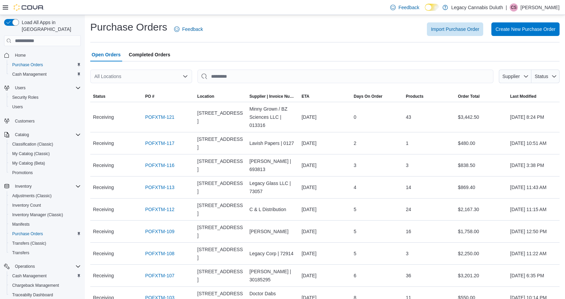
click at [154, 55] on span "Completed Orders" at bounding box center [149, 55] width 41 height 14
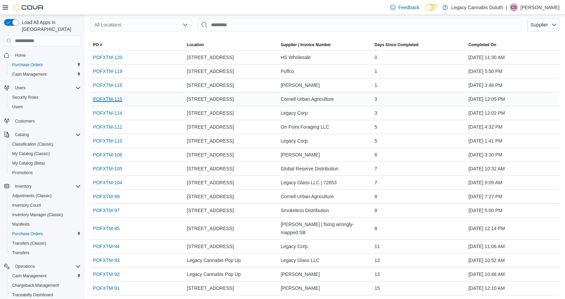
scroll to position [68, 0]
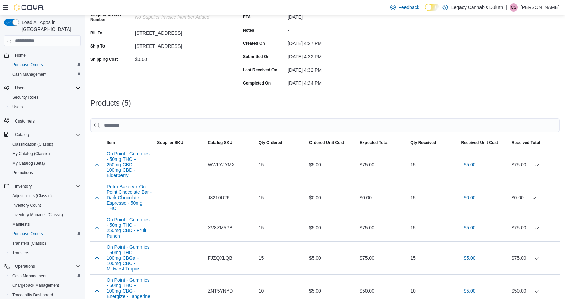
scroll to position [172, 0]
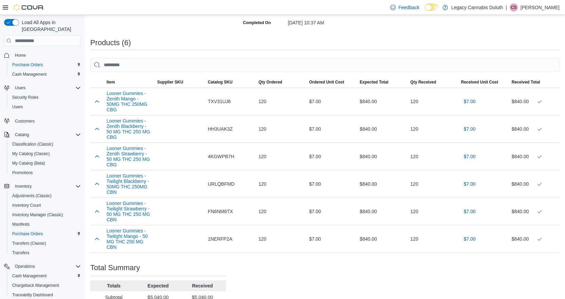
scroll to position [200, 0]
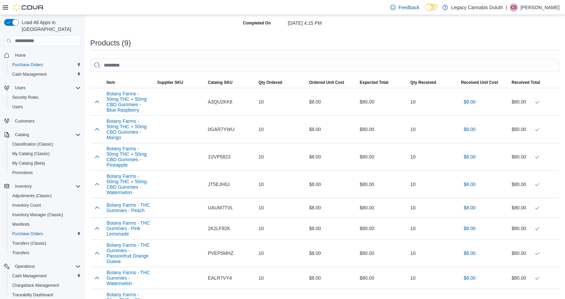
scroll to position [252, 0]
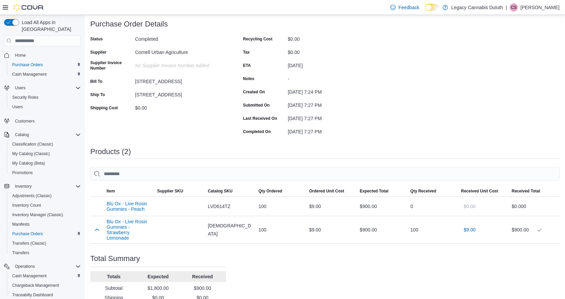
scroll to position [82, 0]
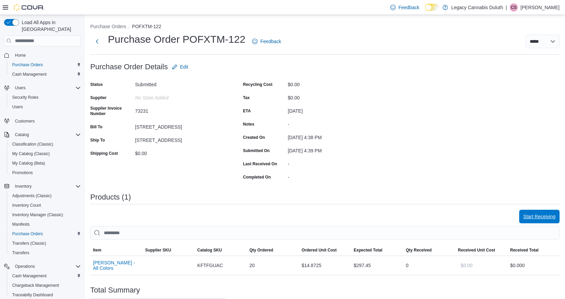
click at [535, 220] on span "Start Receiving" at bounding box center [539, 216] width 32 height 7
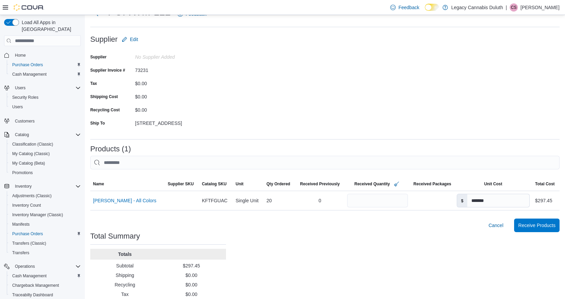
scroll to position [47, 0]
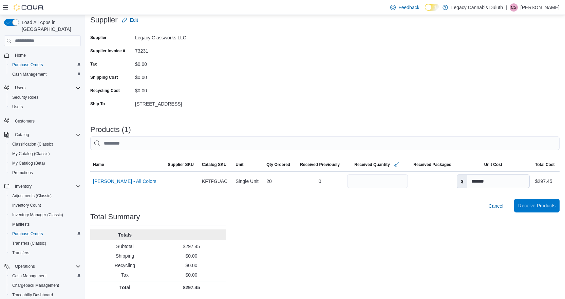
click at [552, 209] on span "Receive Products" at bounding box center [536, 206] width 37 height 14
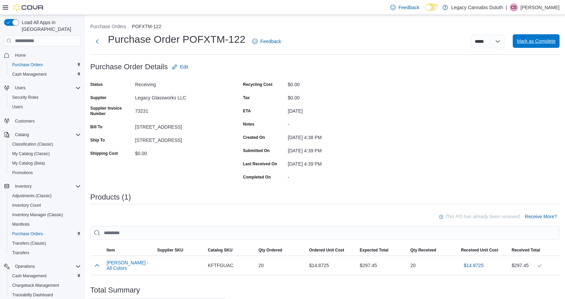
click at [535, 46] on span "Mark as Complete" at bounding box center [536, 41] width 39 height 14
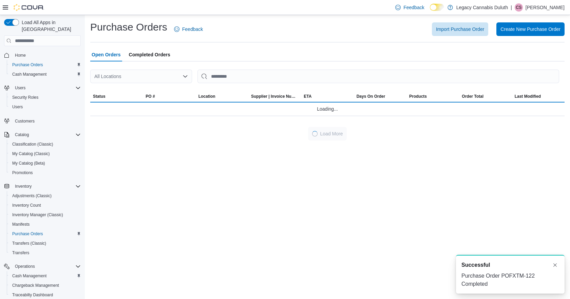
click at [353, 34] on div "Import Purchase Order Create New Purchase Order" at bounding box center [387, 29] width 353 height 14
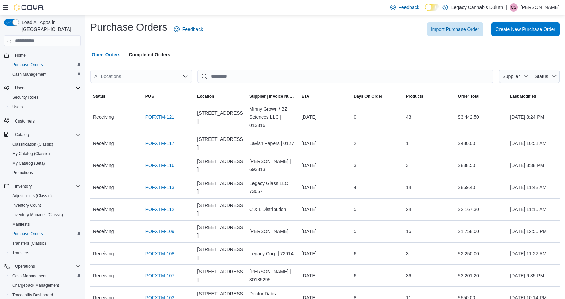
click at [336, 22] on div "Purchase Orders Feedback Import Purchase Order Create New Purchase Order" at bounding box center [324, 29] width 469 height 18
click at [331, 34] on div "Import Purchase Order Create New Purchase Order" at bounding box center [385, 29] width 348 height 14
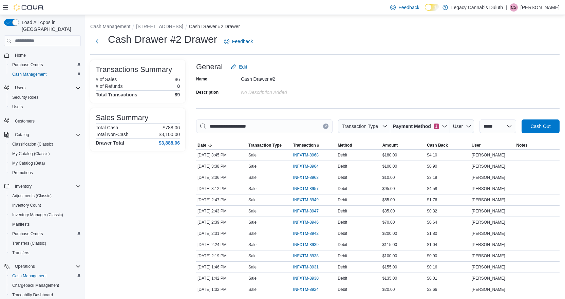
scroll to position [378, 0]
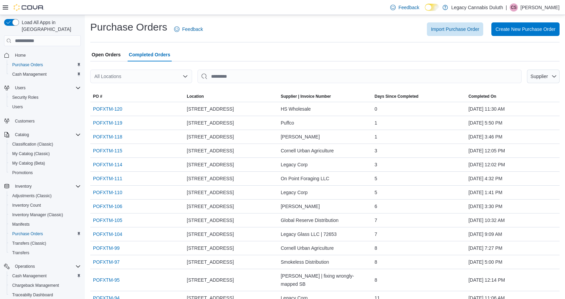
scroll to position [68, 0]
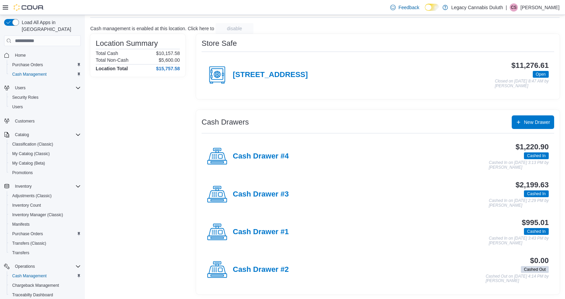
scroll to position [38, 0]
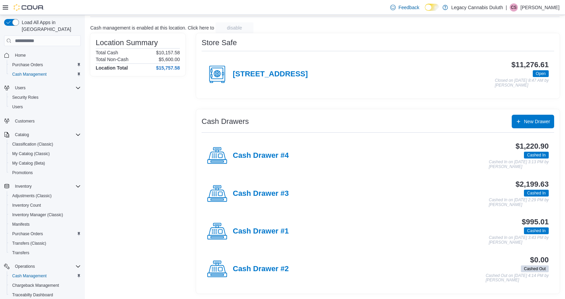
click at [370, 36] on div "Store Safe [STREET_ADDRESS] $11,276.61 Open Closed on [DATE] 8:47 AM by [PERSON…" at bounding box center [377, 65] width 363 height 65
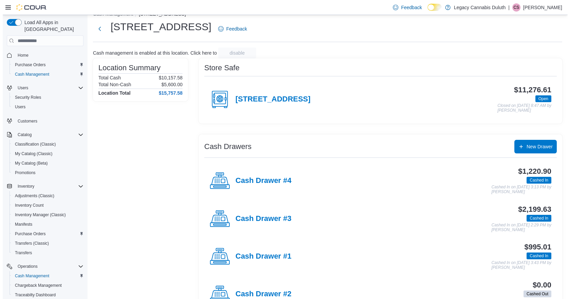
scroll to position [0, 0]
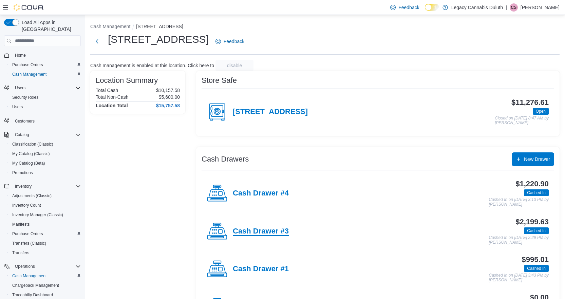
click at [279, 228] on h4 "Cash Drawer #3" at bounding box center [261, 231] width 56 height 9
click at [41, 212] on span "Inventory Manager (Classic)" at bounding box center [37, 214] width 51 height 5
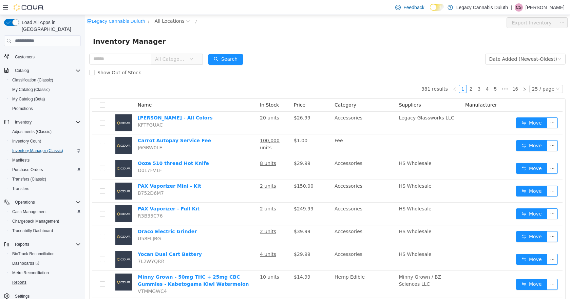
scroll to position [69, 0]
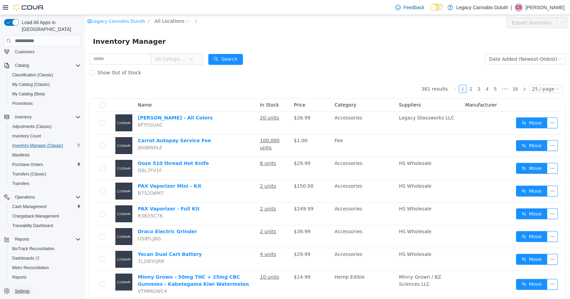
click at [25, 288] on span "Settings" at bounding box center [22, 290] width 15 height 5
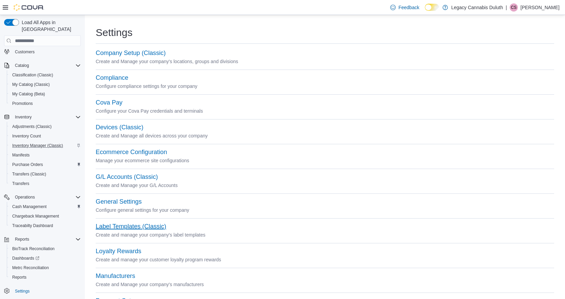
click at [139, 224] on button "Label Templates (Classic)" at bounding box center [131, 226] width 71 height 7
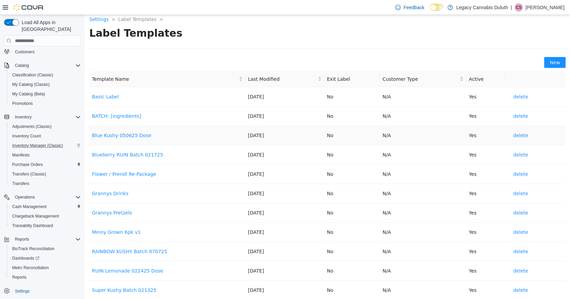
scroll to position [5, 0]
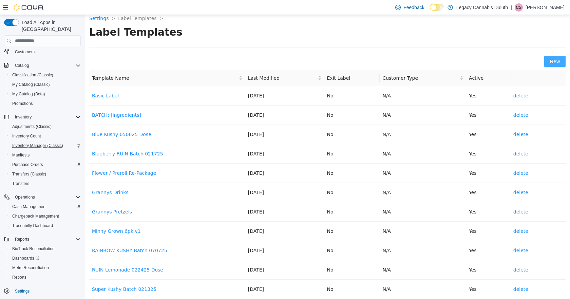
click at [549, 58] on span "New" at bounding box center [554, 61] width 11 height 7
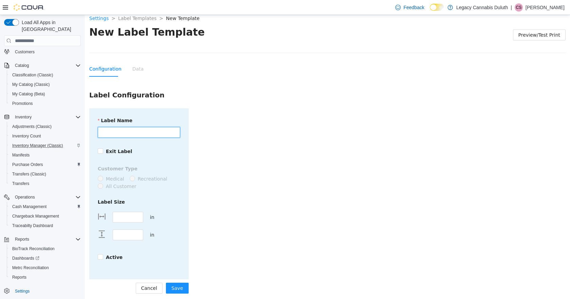
click at [123, 132] on input "Label Name" at bounding box center [139, 132] width 82 height 11
type input "**********"
drag, startPoint x: 132, startPoint y: 216, endPoint x: 99, endPoint y: 217, distance: 32.9
click at [99, 217] on div "**** in" at bounding box center [131, 217] width 70 height 18
type input "****"
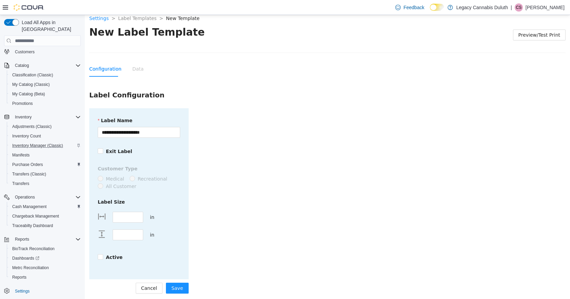
click at [232, 229] on form "**********" at bounding box center [327, 200] width 476 height 185
click at [117, 257] on strong "Active" at bounding box center [114, 256] width 17 height 5
click at [179, 285] on span "Save" at bounding box center [177, 287] width 12 height 7
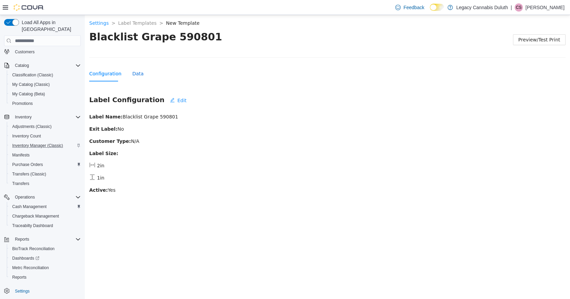
click at [133, 73] on div "Data" at bounding box center [137, 73] width 11 height 7
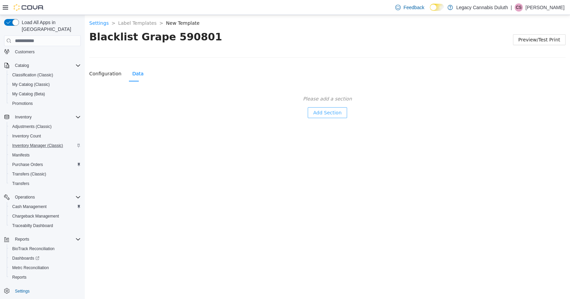
click at [325, 111] on span "Add Section" at bounding box center [327, 112] width 28 height 7
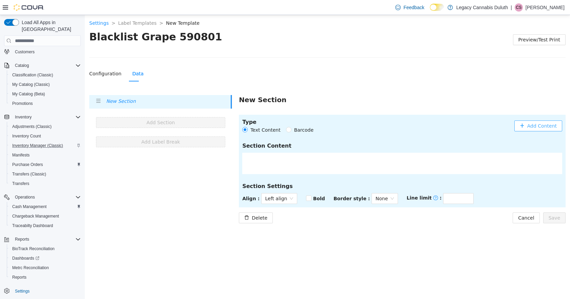
click at [551, 126] on span "Add Content" at bounding box center [542, 125] width 30 height 7
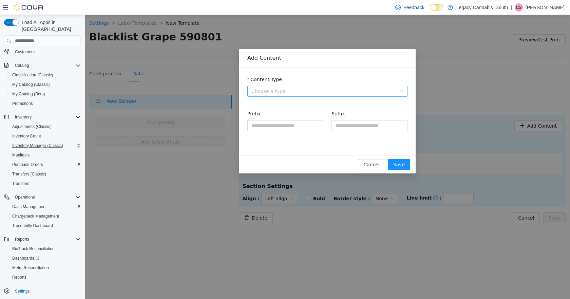
click at [266, 93] on span "Choose a type" at bounding box center [327, 91] width 152 height 10
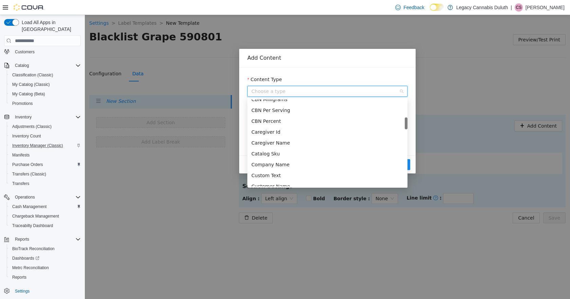
scroll to position [170, 0]
click at [274, 140] on div "Custom Text" at bounding box center [327, 141] width 152 height 7
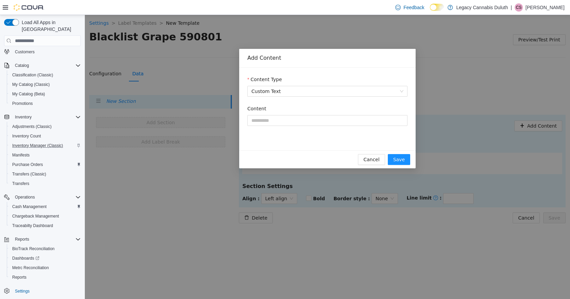
click at [290, 126] on div "Content" at bounding box center [327, 119] width 160 height 29
click at [287, 118] on input "Content" at bounding box center [327, 120] width 160 height 11
drag, startPoint x: 268, startPoint y: 119, endPoint x: 303, endPoint y: 118, distance: 34.6
click at [303, 118] on input "**********" at bounding box center [327, 120] width 160 height 11
type input "**********"
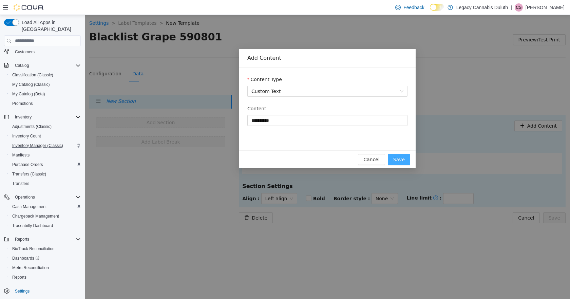
click at [398, 159] on span "Save" at bounding box center [399, 159] width 12 height 7
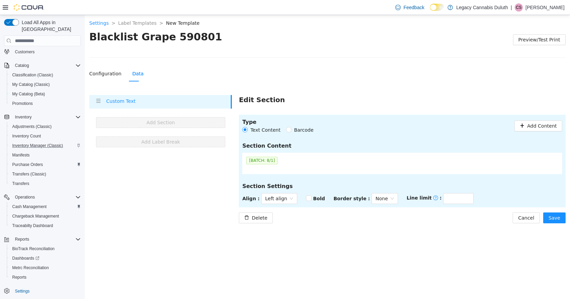
scroll to position [1, 0]
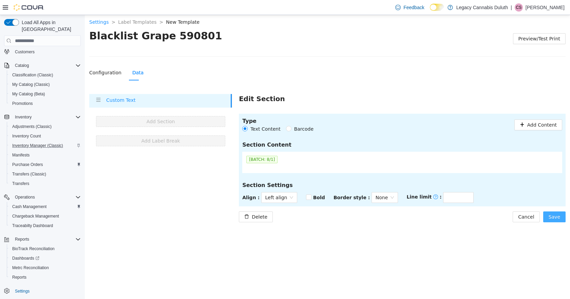
click at [557, 214] on span "Save" at bounding box center [554, 216] width 12 height 7
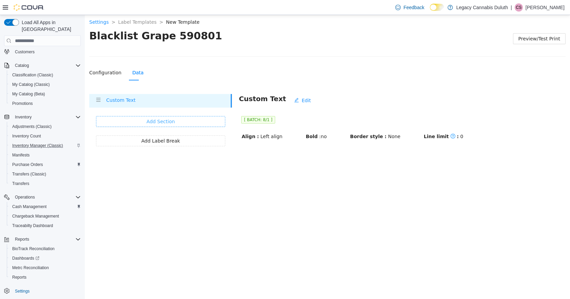
click at [173, 121] on span "Add Section" at bounding box center [161, 121] width 28 height 7
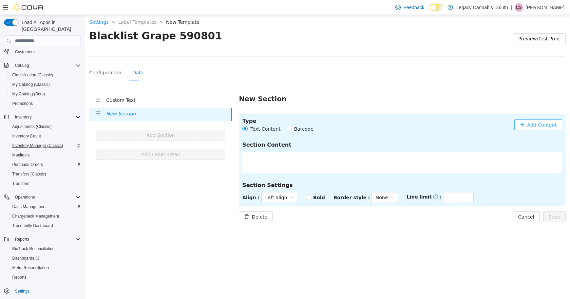
click at [540, 126] on span "Add Content" at bounding box center [542, 124] width 30 height 7
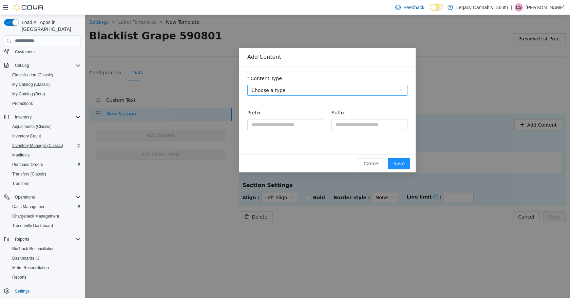
click at [283, 87] on span "Choose a type" at bounding box center [327, 90] width 152 height 10
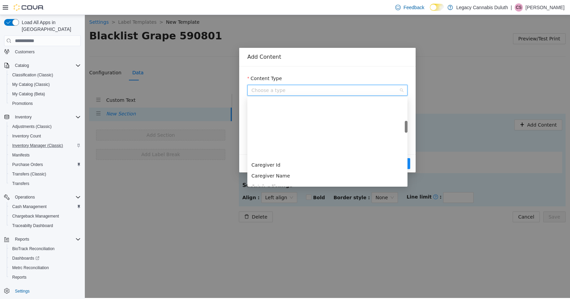
scroll to position [170, 0]
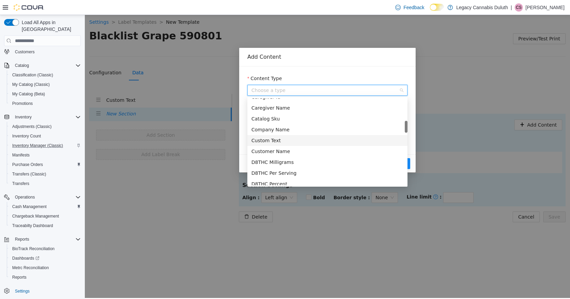
click at [275, 141] on div "Custom Text" at bounding box center [327, 140] width 152 height 7
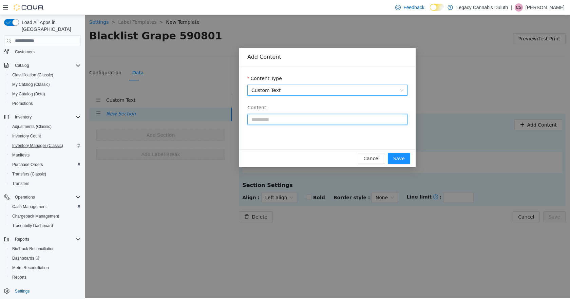
click at [279, 115] on input "Content" at bounding box center [327, 119] width 160 height 11
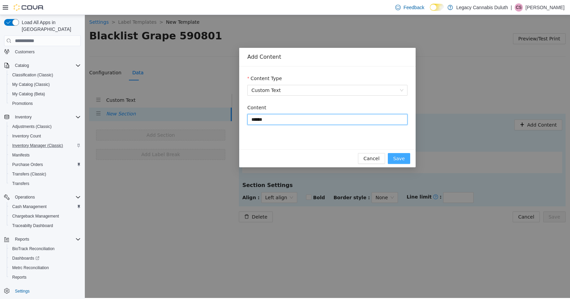
type input "******"
click at [406, 155] on button "Save" at bounding box center [399, 158] width 22 height 11
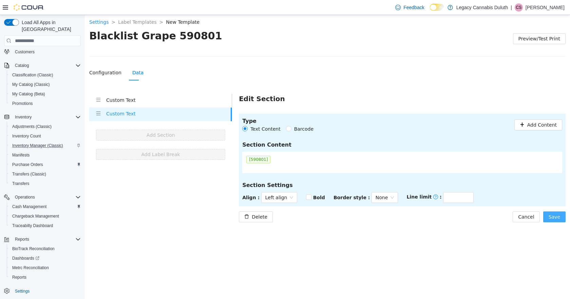
click at [556, 214] on span "Save" at bounding box center [554, 216] width 12 height 7
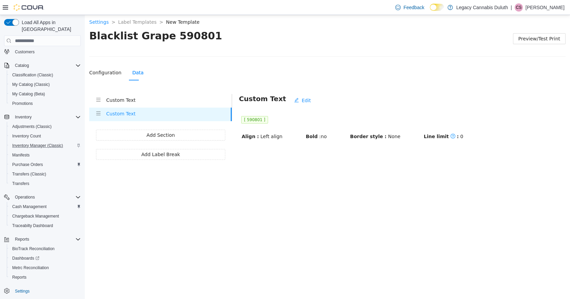
click at [128, 102] on h4 "Custom Text" at bounding box center [168, 99] width 125 height 7
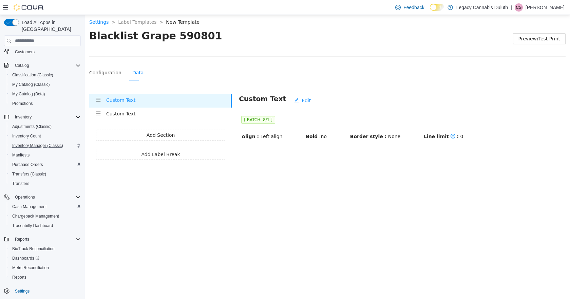
click at [358, 102] on div "Custom Text Edit [ BATCH: 8/1 ] Align : Left align Bold : no Border style : Non…" at bounding box center [402, 117] width 327 height 46
click at [56, 143] on span "Inventory Manager (Classic)" at bounding box center [37, 145] width 51 height 5
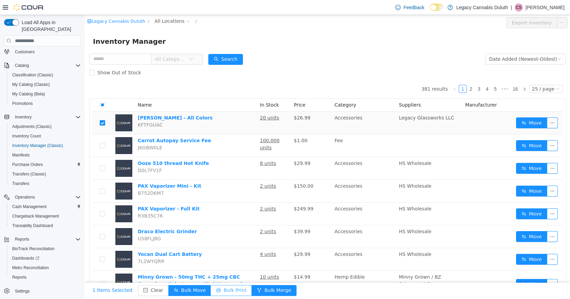
click at [211, 294] on button "Bulk Print" at bounding box center [231, 290] width 41 height 11
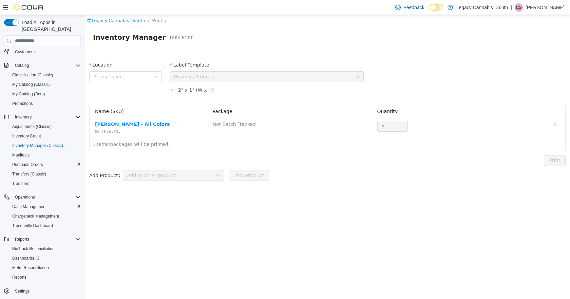
drag, startPoint x: 137, startPoint y: 77, endPoint x: 135, endPoint y: 83, distance: 5.7
click at [136, 77] on span "Please select" at bounding box center [121, 76] width 57 height 7
click at [127, 114] on span "[STREET_ADDRESS]" at bounding box center [129, 114] width 47 height 5
click at [241, 78] on div "Please select a label template Grannys Pretzels" at bounding box center [264, 77] width 181 height 10
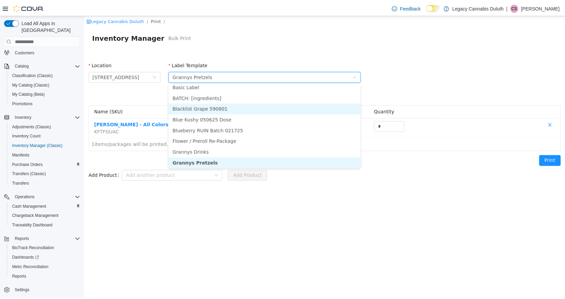
scroll to position [1, 0]
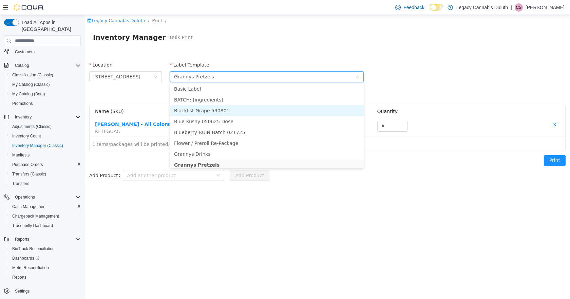
click at [220, 108] on li "Blacklist Grape 590801" at bounding box center [267, 110] width 194 height 11
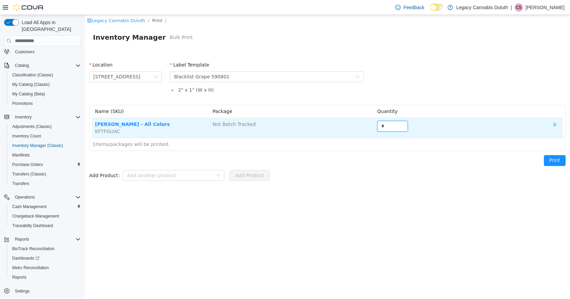
drag, startPoint x: 380, startPoint y: 127, endPoint x: 358, endPoint y: 127, distance: 22.0
click at [358, 127] on tr "Blazy Susan Grinder - All Colors KFTFGUAC Not Batch Tracked *" at bounding box center [327, 128] width 470 height 20
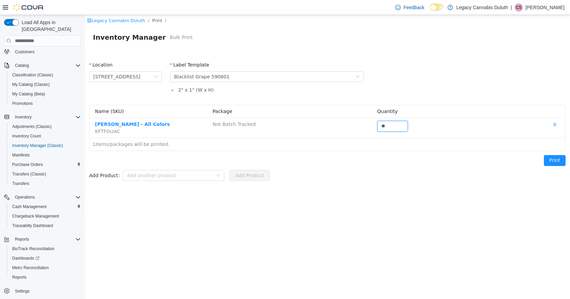
type input "**"
click at [349, 176] on form "Add Product Add another product Add Product" at bounding box center [327, 176] width 476 height 14
click at [562, 162] on button "Print" at bounding box center [555, 160] width 22 height 11
click at [435, 72] on div "Location 1906 W Superior St. Label Template Please select a label template Blac…" at bounding box center [327, 80] width 484 height 47
click at [39, 91] on span "My Catalog (Beta)" at bounding box center [28, 93] width 33 height 5
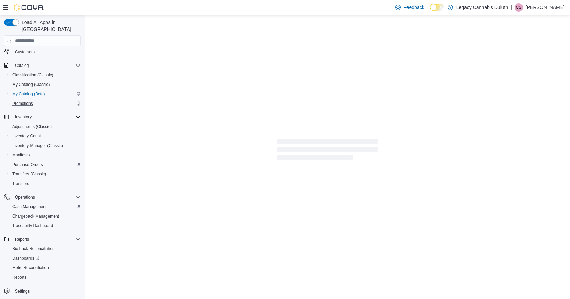
select select "**********"
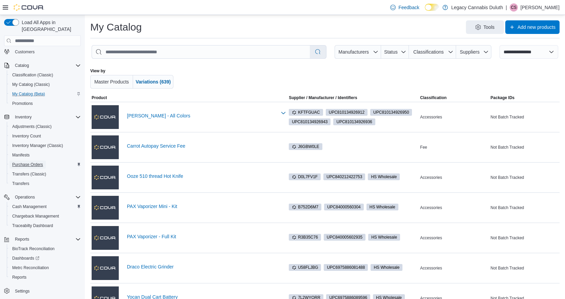
click at [45, 160] on link "Purchase Orders" at bounding box center [27, 164] width 36 height 8
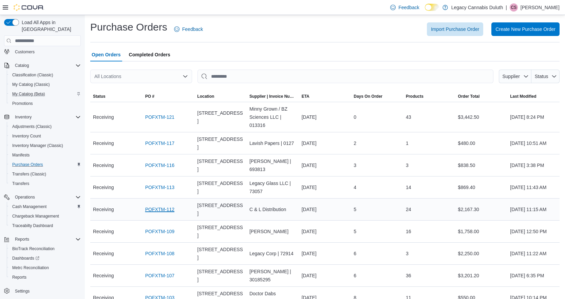
click at [168, 205] on link "POFXTM-112" at bounding box center [159, 209] width 29 height 8
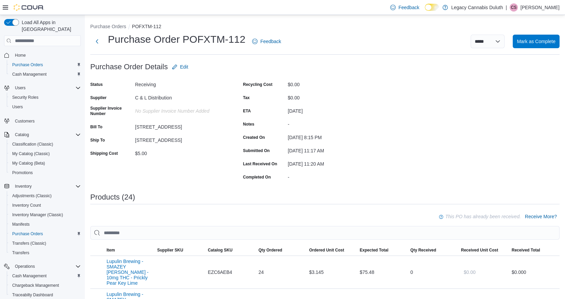
click at [104, 24] on button "Purchase Orders" at bounding box center [108, 26] width 36 height 5
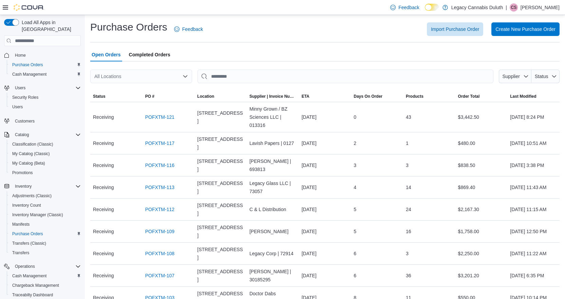
click at [244, 34] on div "Import Purchase Order Create New Purchase Order" at bounding box center [385, 29] width 348 height 14
click at [153, 119] on link "POFXTM-121" at bounding box center [159, 117] width 29 height 8
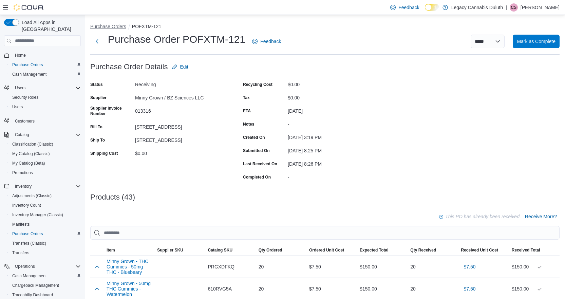
click at [110, 24] on button "Purchase Orders" at bounding box center [108, 26] width 36 height 5
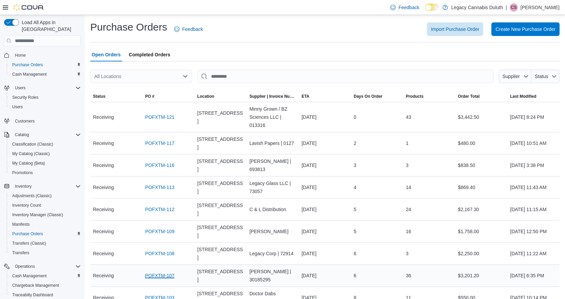
click at [165, 271] on link "POFXTM-107" at bounding box center [159, 275] width 29 height 8
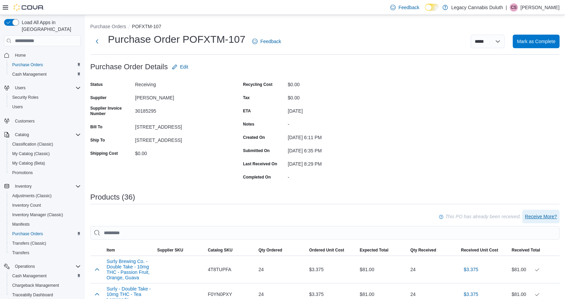
click at [533, 214] on span "Receive More?" at bounding box center [541, 216] width 32 height 7
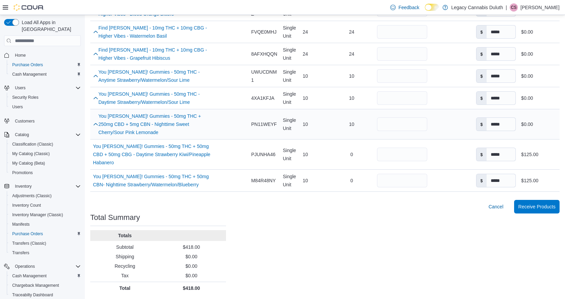
scroll to position [832, 0]
drag, startPoint x: 389, startPoint y: 151, endPoint x: 364, endPoint y: 150, distance: 25.1
click at [364, 150] on tr "Name You [PERSON_NAME]! Gummies - 50mg THC + 50mg CBD + 50mg CBG - Daytime Stra…" at bounding box center [324, 154] width 469 height 30
type input "*"
drag, startPoint x: 368, startPoint y: 179, endPoint x: 364, endPoint y: 179, distance: 4.1
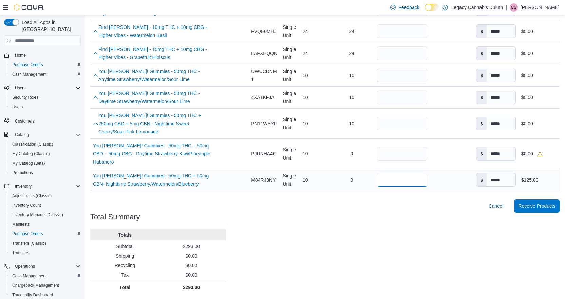
click at [364, 179] on tr "Name You Betcha! Gummies - 50mg THC + 50mg CBN- Nighttime Strawberry/Watermelon…" at bounding box center [324, 180] width 469 height 22
type input "*"
click at [378, 208] on div "Cancel Receive Products" at bounding box center [324, 206] width 469 height 14
click at [543, 206] on span "Receive Products" at bounding box center [536, 205] width 37 height 7
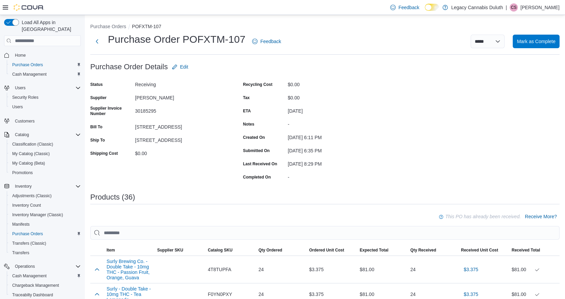
click at [41, 212] on span "Inventory Manager (Classic)" at bounding box center [37, 214] width 51 height 5
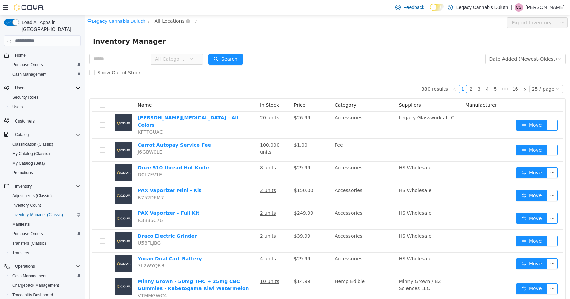
click at [160, 19] on span "All Locations" at bounding box center [169, 20] width 30 height 7
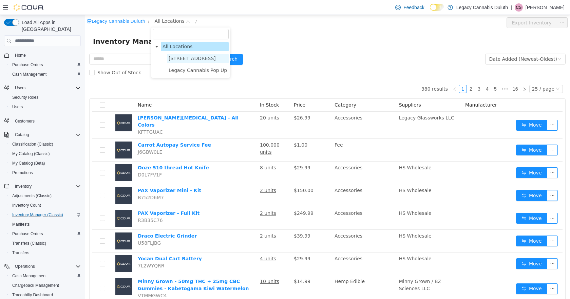
click at [186, 57] on span "[STREET_ADDRESS]" at bounding box center [192, 58] width 47 height 5
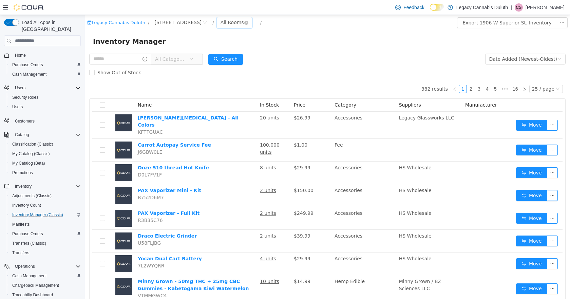
click at [226, 27] on div "All Rooms" at bounding box center [231, 22] width 23 height 10
click at [224, 59] on li "Receiving" at bounding box center [231, 58] width 41 height 11
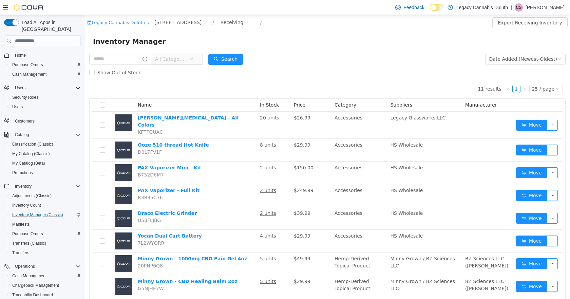
click at [289, 60] on form "All Categories Date Added (Newest-Oldest) Search Show Out of Stock" at bounding box center [327, 65] width 476 height 27
click at [106, 108] on th at bounding box center [102, 105] width 20 height 13
click at [102, 103] on label at bounding box center [102, 104] width 5 height 7
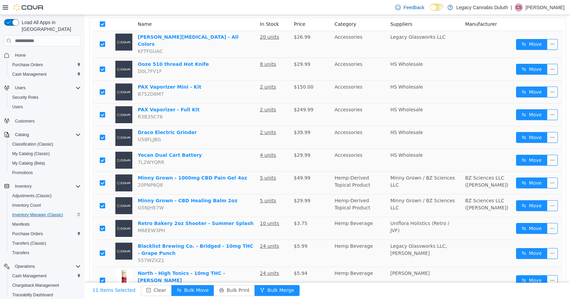
scroll to position [88, 0]
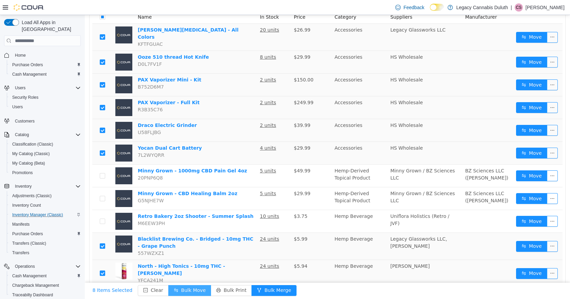
click at [194, 291] on button "Bulk Move" at bounding box center [189, 290] width 43 height 11
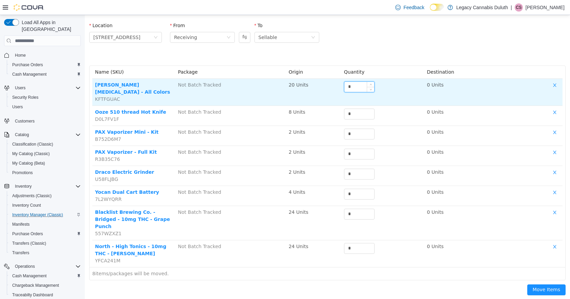
drag, startPoint x: 352, startPoint y: 86, endPoint x: 345, endPoint y: 85, distance: 6.6
click at [348, 86] on input "*" at bounding box center [359, 87] width 30 height 10
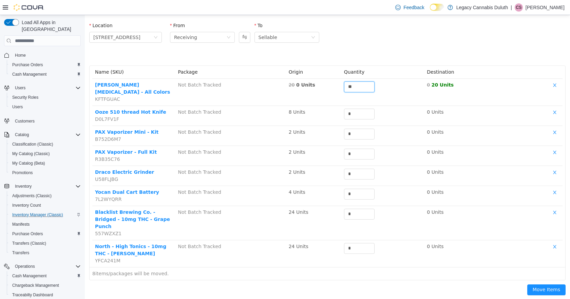
type input "**"
type input "*"
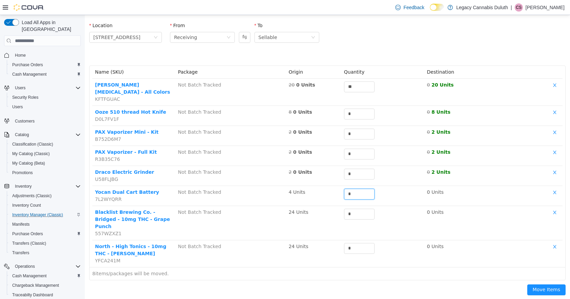
type input "*"
type input "**"
click at [531, 284] on button "Move Items" at bounding box center [546, 289] width 38 height 11
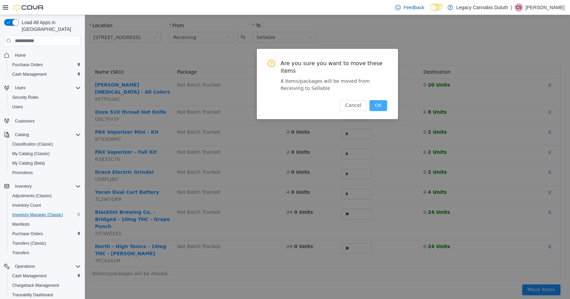
click at [379, 100] on button "OK" at bounding box center [378, 105] width 18 height 11
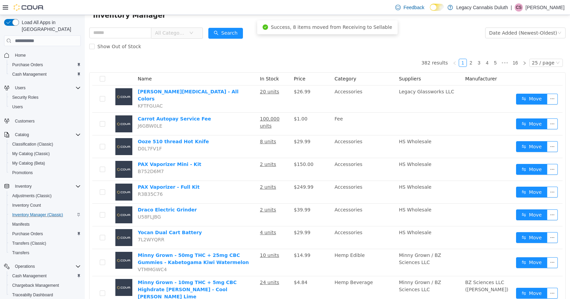
click at [329, 47] on div "Show Out of Stock" at bounding box center [327, 47] width 476 height 14
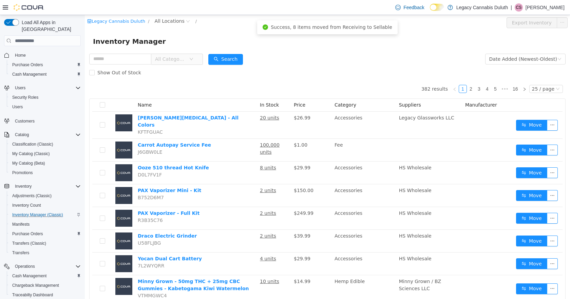
click at [209, 31] on div "Legacy Cannabis Duluth / All Locations / Export Inventory" at bounding box center [327, 23] width 485 height 16
click at [491, 48] on div "Inventory Manager" at bounding box center [327, 42] width 485 height 22
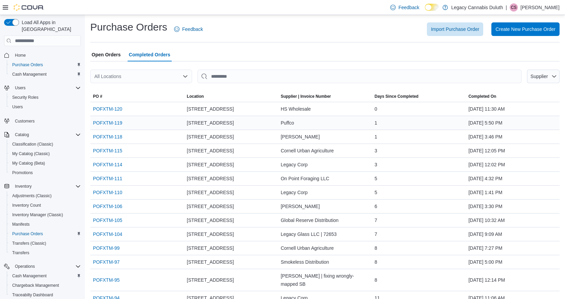
click at [229, 53] on div "Open Orders Completed Orders" at bounding box center [324, 55] width 469 height 14
